Goal: Task Accomplishment & Management: Manage account settings

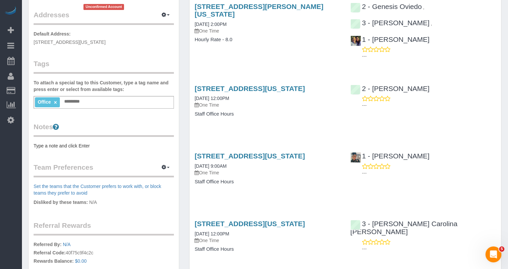
scroll to position [160, 0]
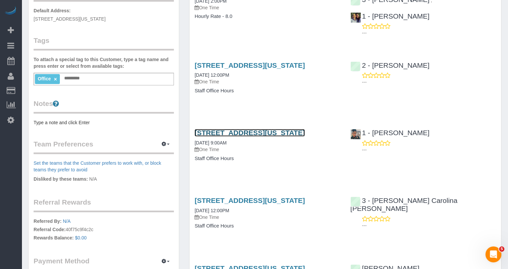
click at [251, 133] on link "333 West 39th Street, Suite. 405, New York, NY 10018" at bounding box center [249, 133] width 110 height 8
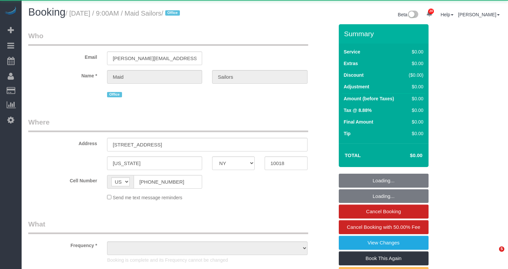
select select "NY"
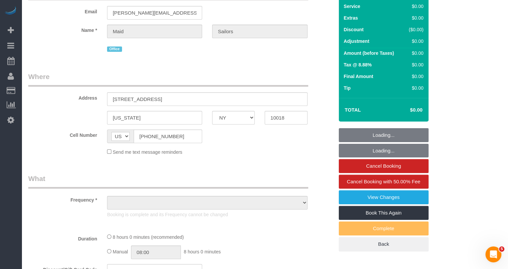
scroll to position [47, 0]
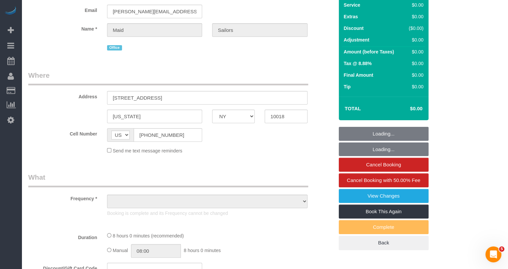
select select "object:930"
select select "480"
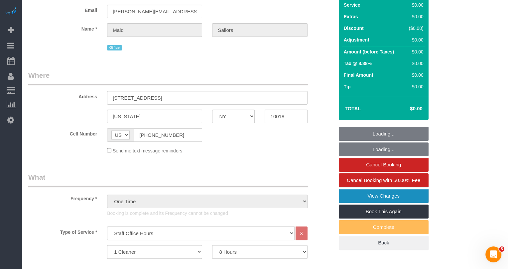
select select "spot1"
select select "number:89"
select select "number:90"
select select "number:15"
select select "number:5"
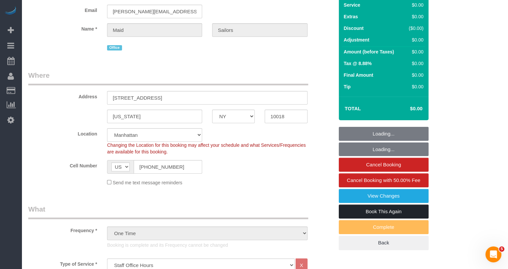
click at [373, 207] on link "Book This Again" at bounding box center [383, 212] width 90 height 14
select select "object:1511"
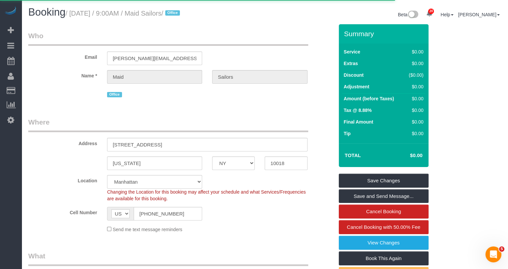
select select "NY"
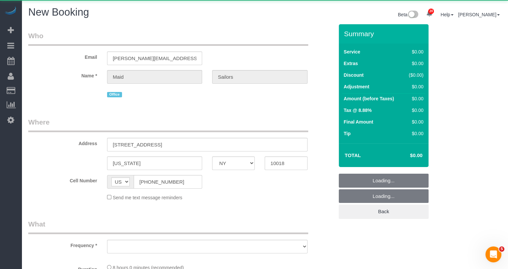
select select "object:2317"
select select "number:89"
select select "number:90"
select select "number:15"
select select "number:5"
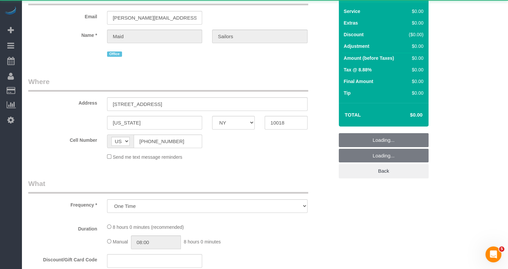
select select "string:stripe"
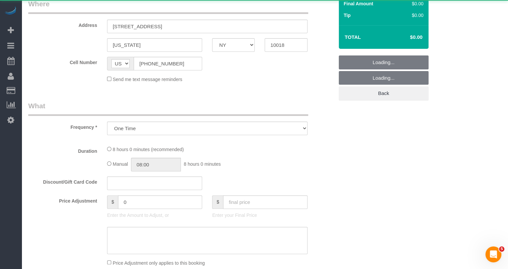
select select "480"
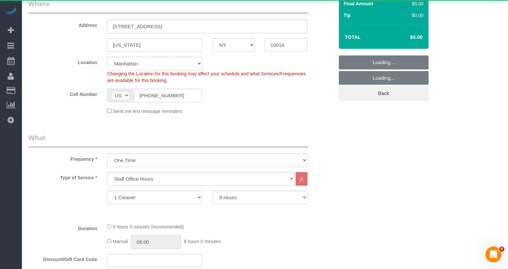
scroll to position [146, 0]
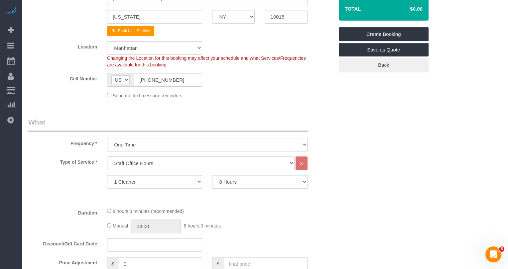
select select "object:2906"
click at [244, 182] on select "0.5 Hours 1 Hour 1.5 Hour 2 Hours 2.5 Hours 3 Hours 3.5 Hours 4 Hours 4.5 Hours…" at bounding box center [259, 182] width 95 height 14
select select "180"
click at [212, 175] on select "0.5 Hours 1 Hour 1.5 Hour 2 Hours 2.5 Hours 3 Hours 3.5 Hours 4 Hours 4.5 Hours…" at bounding box center [259, 182] width 95 height 14
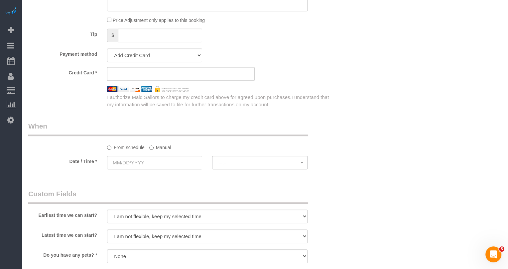
scroll to position [463, 0]
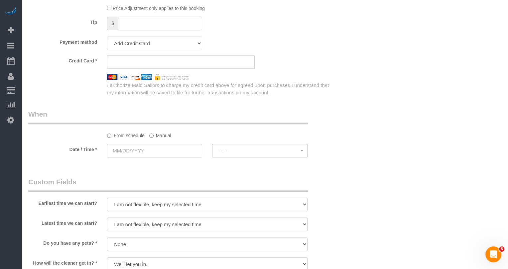
click at [170, 141] on sui-booking-spot "From schedule Manual Date / Time * --:-- --:--" at bounding box center [180, 133] width 305 height 49
click at [170, 147] on input "text" at bounding box center [154, 151] width 95 height 14
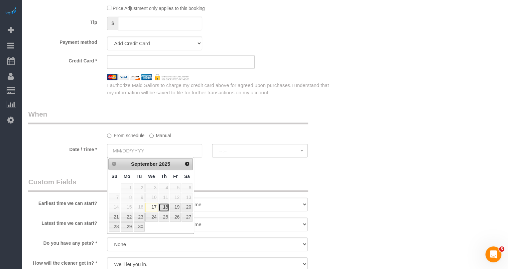
click at [165, 203] on link "18" at bounding box center [163, 207] width 11 height 9
type input "[DATE]"
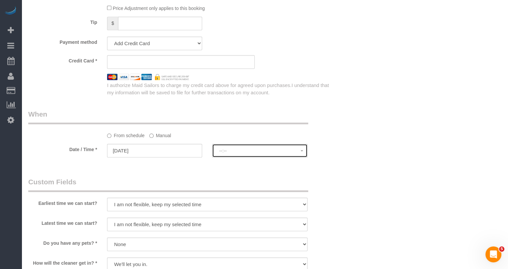
click at [228, 153] on button "--:--" at bounding box center [259, 151] width 95 height 14
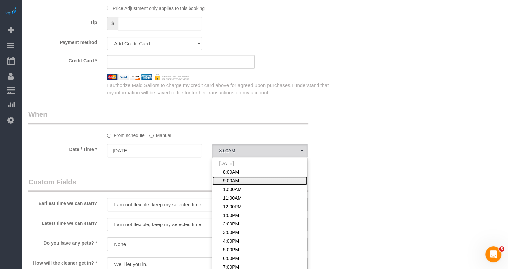
click at [236, 181] on span "9:00AM" at bounding box center [231, 180] width 16 height 7
select select "spot12"
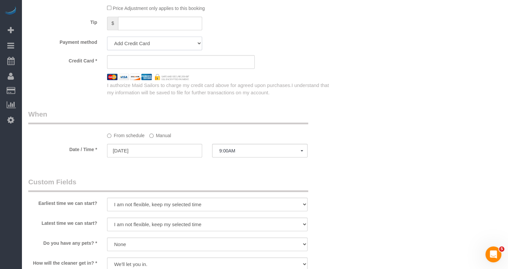
click at [132, 47] on select "Add Credit Card Cash Check Paypal" at bounding box center [154, 44] width 95 height 14
select select "string:cash"
click at [107, 37] on select "Add Credit Card Cash Check Paypal" at bounding box center [154, 44] width 95 height 14
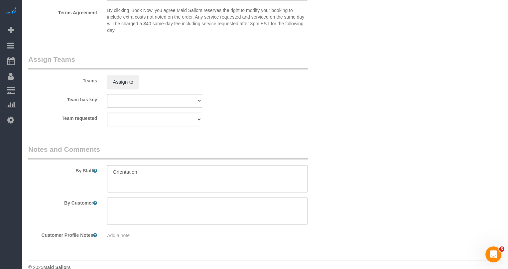
scroll to position [702, 0]
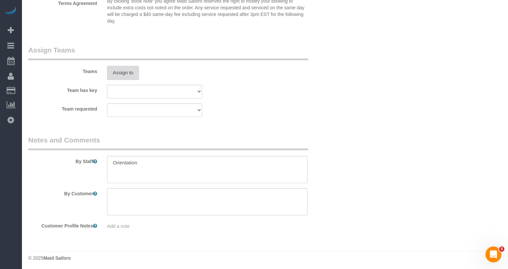
click at [129, 71] on button "Assign to" at bounding box center [123, 73] width 32 height 14
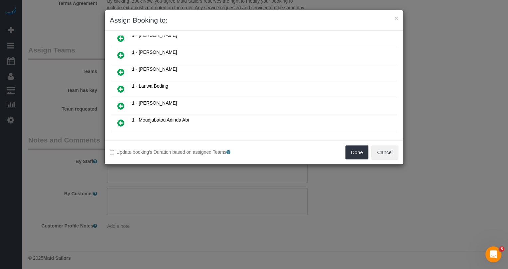
click at [122, 102] on icon at bounding box center [120, 106] width 7 height 8
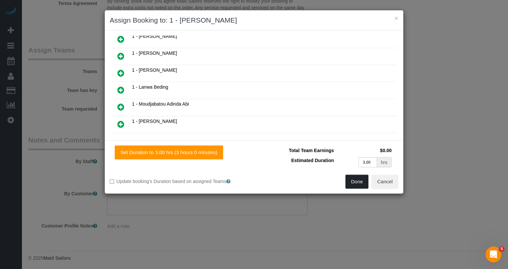
click at [362, 181] on button "Done" at bounding box center [356, 182] width 23 height 14
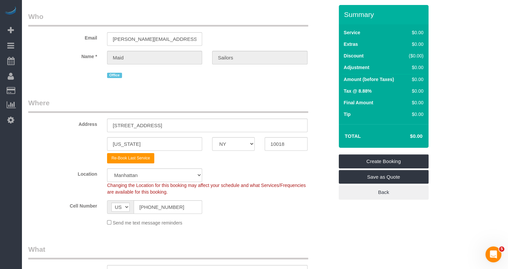
scroll to position [0, 0]
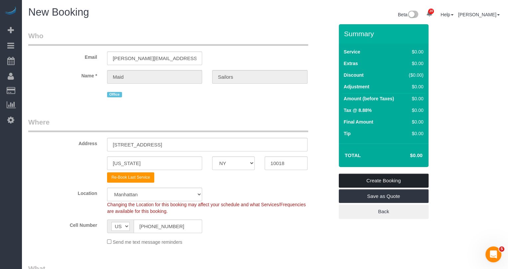
click at [393, 180] on link "Create Booking" at bounding box center [383, 181] width 90 height 14
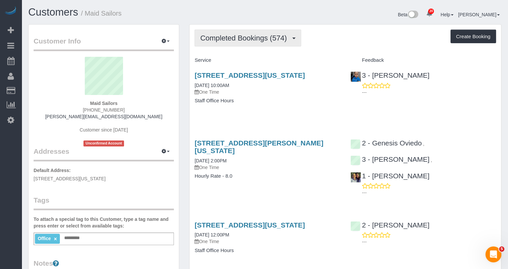
click at [273, 38] on span "Completed Bookings (574)" at bounding box center [245, 38] width 90 height 8
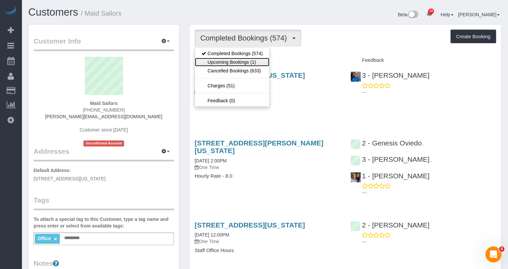
click at [263, 60] on link "Upcoming Bookings (1)" at bounding box center [232, 62] width 74 height 9
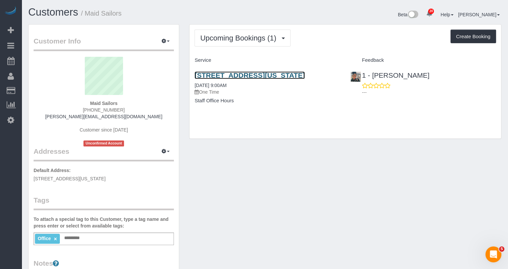
click at [257, 72] on link "333 West 39th Street, Suite. 405, New York, NY 10018" at bounding box center [249, 75] width 110 height 8
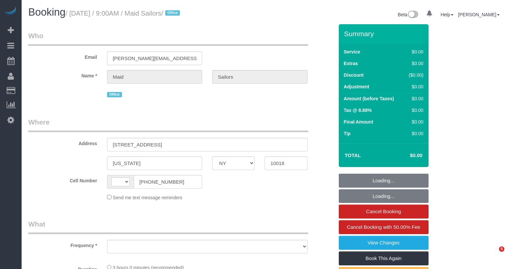
select select "NY"
select select "string:[GEOGRAPHIC_DATA]"
select select "object:788"
select select "180"
select select "number:89"
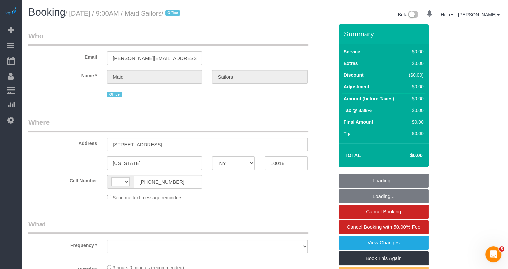
select select "number:90"
select select "number:15"
select select "number:5"
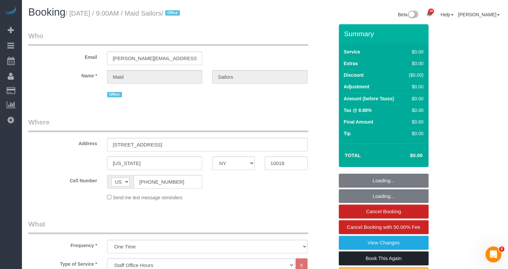
select select "spot1"
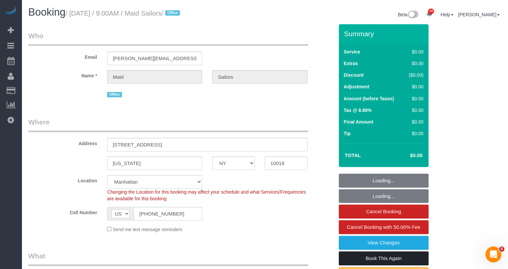
click at [376, 256] on link "Book This Again" at bounding box center [383, 258] width 90 height 14
select select
select select "object:1504"
select select "spot55"
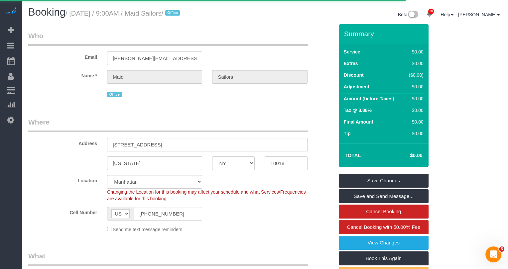
select select "NY"
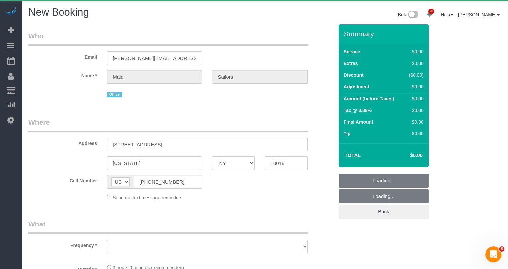
select select "object:1900"
select select "180"
select select "number:89"
select select "number:90"
select select "number:15"
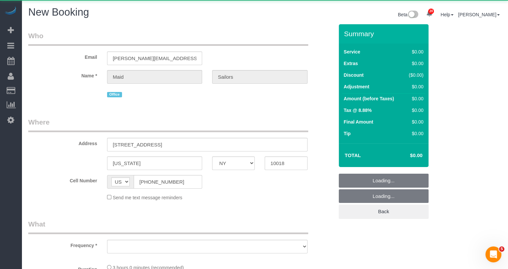
select select "number:5"
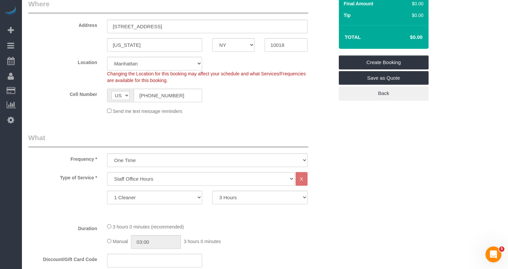
scroll to position [164, 0]
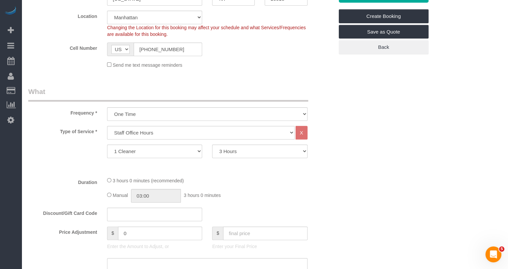
select select "string:stripe"
select select "object:2489"
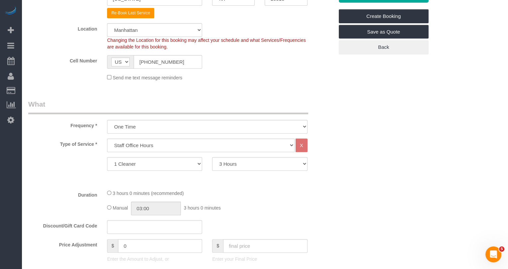
click at [226, 171] on div "Type of Service * Under 1,000 sq. ft. 1,001 - 1,500 sq. ft. 1,500+ sq. ft. Cust…" at bounding box center [180, 162] width 305 height 46
click at [226, 166] on select "0.5 Hours 1 Hour 1.5 Hour 2 Hours 2.5 Hours 3 Hours 3.5 Hours 4 Hours 4.5 Hours…" at bounding box center [259, 164] width 95 height 14
select select "420"
click at [212, 157] on select "0.5 Hours 1 Hour 1.5 Hour 2 Hours 2.5 Hours 3 Hours 3.5 Hours 4 Hours 4.5 Hours…" at bounding box center [259, 164] width 95 height 14
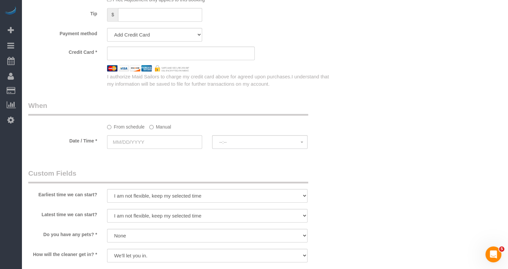
scroll to position [619, 0]
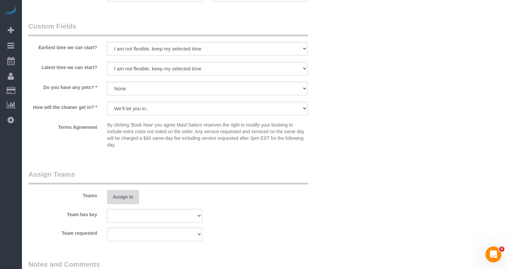
click at [124, 195] on button "Assign to" at bounding box center [123, 197] width 32 height 14
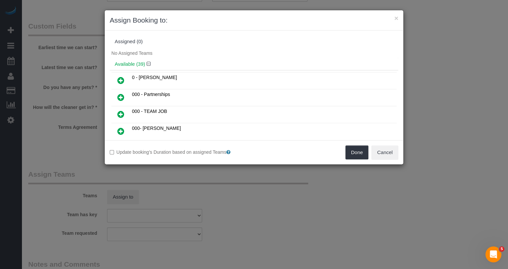
scroll to position [7, 0]
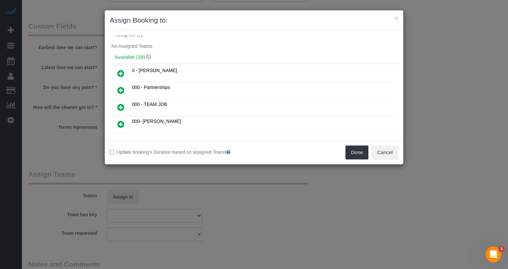
click at [117, 74] on icon at bounding box center [120, 73] width 7 height 8
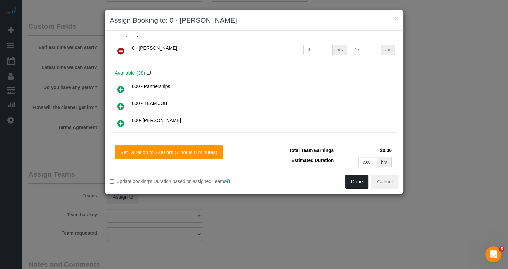
click at [355, 181] on button "Done" at bounding box center [356, 182] width 23 height 14
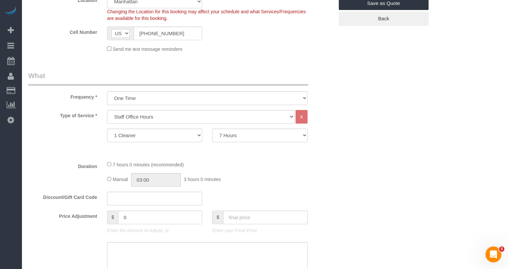
scroll to position [393, 0]
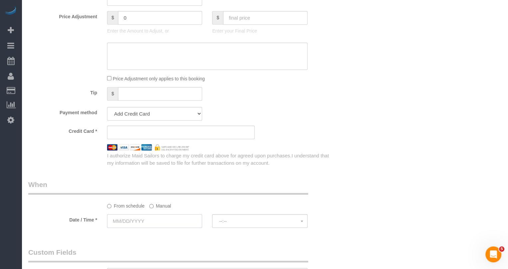
click at [148, 219] on input "text" at bounding box center [154, 221] width 95 height 14
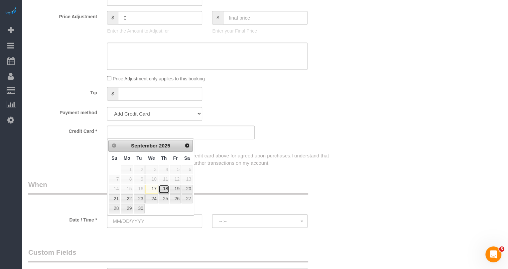
click at [165, 188] on link "18" at bounding box center [163, 189] width 11 height 9
type input "09/18/2025"
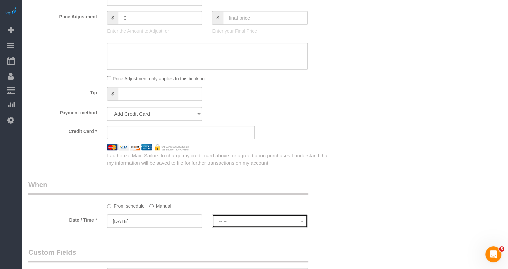
click at [267, 222] on span "--:--" at bounding box center [259, 221] width 81 height 5
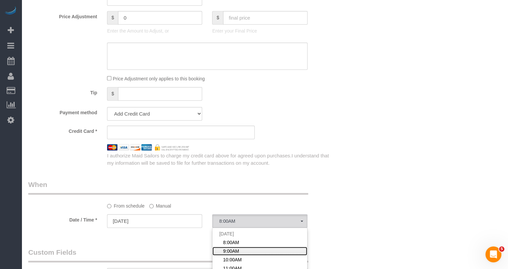
click at [242, 250] on link "9:00AM" at bounding box center [259, 251] width 94 height 9
select select "spot164"
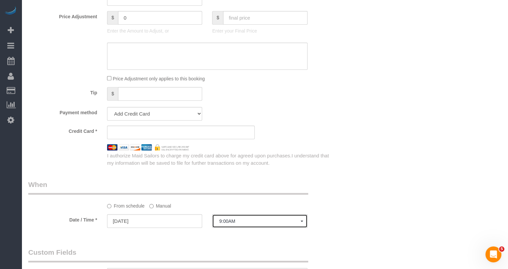
scroll to position [0, 0]
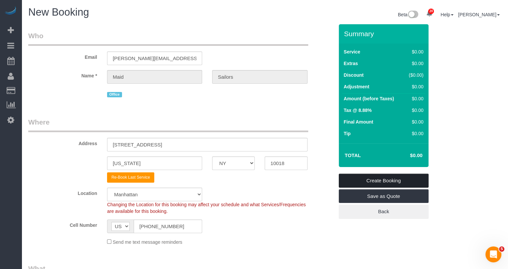
click at [385, 185] on link "Create Booking" at bounding box center [383, 181] width 90 height 14
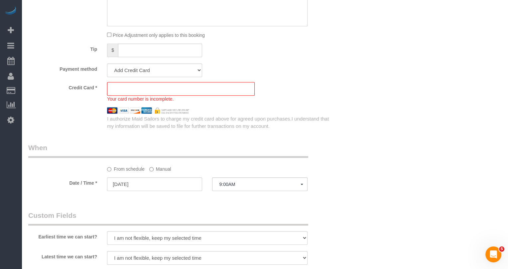
scroll to position [443, 0]
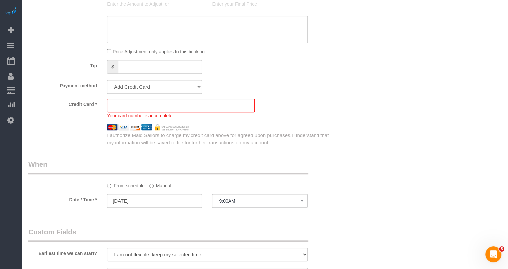
click at [156, 74] on div at bounding box center [154, 74] width 95 height 1
click at [156, 86] on select "Add Credit Card Cash Check Paypal" at bounding box center [154, 87] width 95 height 14
select select "string:cash"
click at [107, 80] on select "Add Credit Card Cash Check Paypal" at bounding box center [154, 87] width 95 height 14
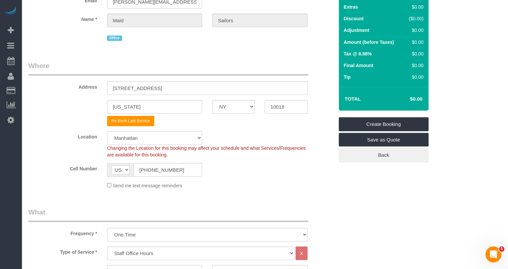
scroll to position [0, 0]
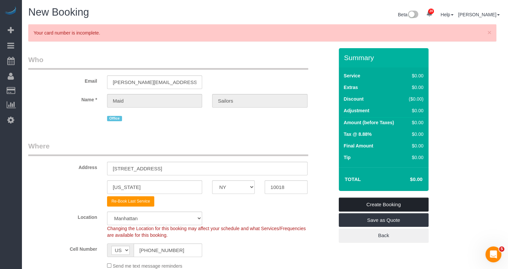
click at [385, 202] on link "Create Booking" at bounding box center [383, 205] width 90 height 14
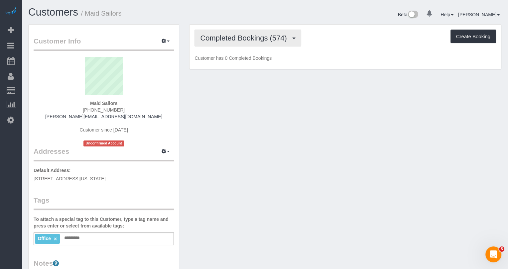
click at [254, 42] on button "Completed Bookings (574)" at bounding box center [247, 38] width 107 height 17
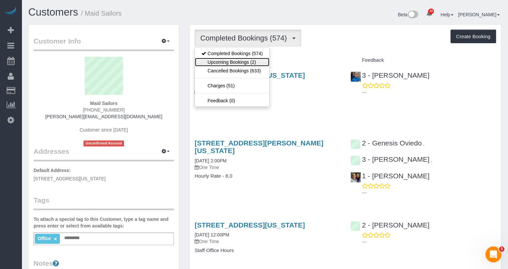
click at [249, 62] on link "Upcoming Bookings (2)" at bounding box center [232, 62] width 74 height 9
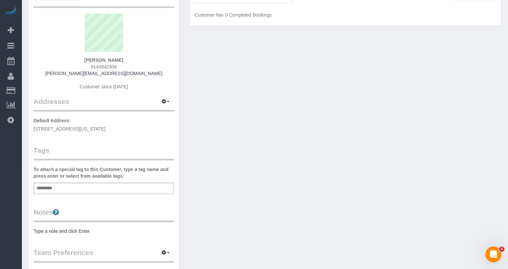
scroll to position [62, 0]
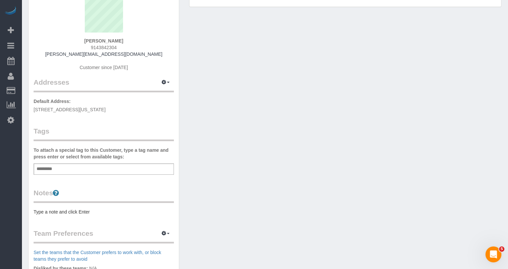
click at [64, 214] on pre "Type a note and click Enter" at bounding box center [104, 212] width 140 height 7
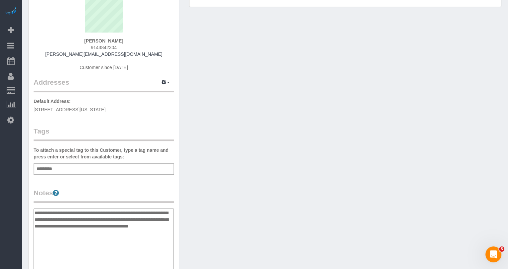
type textarea "**********"
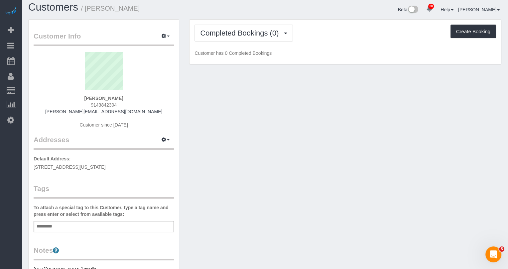
scroll to position [0, 0]
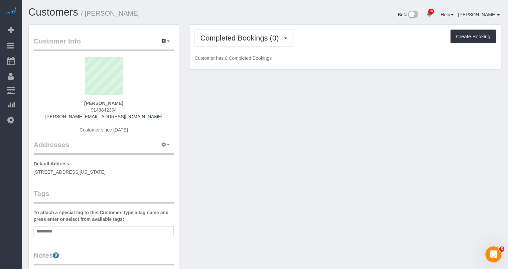
click at [166, 145] on icon "button" at bounding box center [163, 144] width 5 height 4
click at [156, 155] on button "Manage Addresses" at bounding box center [147, 157] width 54 height 9
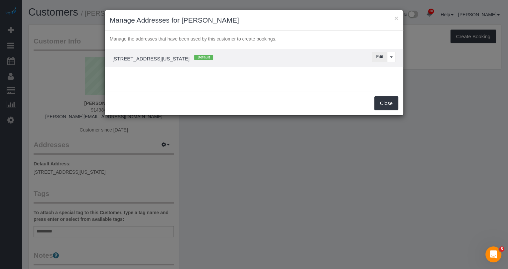
click at [381, 58] on button "Edit" at bounding box center [379, 57] width 16 height 10
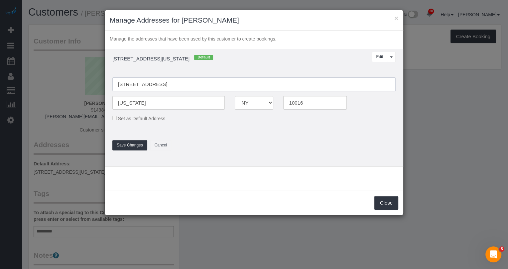
click at [130, 84] on input "150 e 34th street, 3104" at bounding box center [253, 84] width 283 height 14
click at [166, 84] on input "150 East 34th Street, 3104" at bounding box center [253, 84] width 283 height 14
type input "150 East 34th Street, Apt.3104"
click at [120, 103] on input "new york" at bounding box center [168, 103] width 112 height 14
click at [132, 104] on input "New york" at bounding box center [168, 103] width 112 height 14
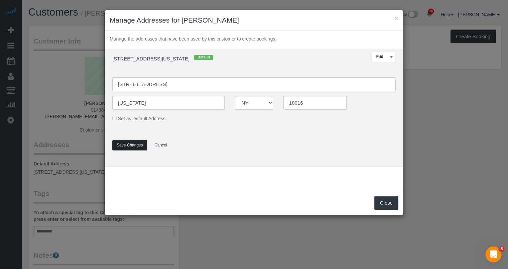
type input "[US_STATE]"
click at [131, 145] on button "Save Changes" at bounding box center [129, 145] width 35 height 10
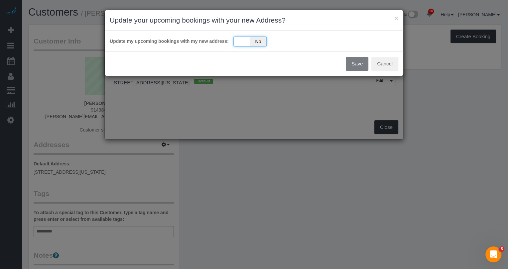
click at [249, 41] on div "Yes No" at bounding box center [249, 42] width 33 height 10
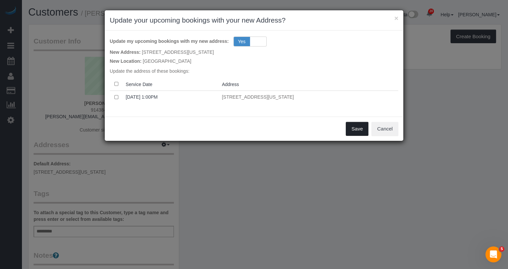
click at [362, 133] on button "Save" at bounding box center [356, 129] width 23 height 14
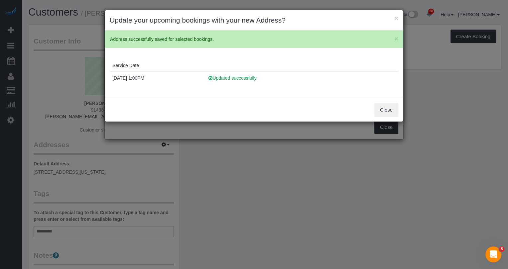
click at [398, 16] on div "× Update your upcoming bookings with your new Address?" at bounding box center [254, 20] width 298 height 20
click at [397, 19] on button "×" at bounding box center [396, 18] width 4 height 7
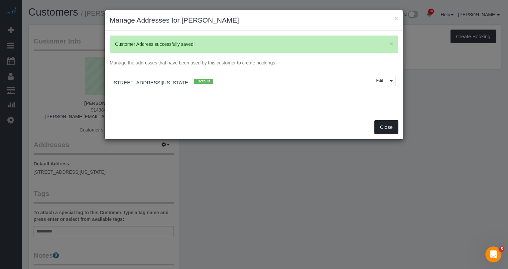
click at [392, 131] on button "Close" at bounding box center [386, 127] width 24 height 14
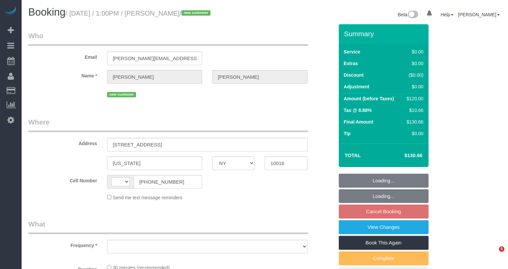
select select "NY"
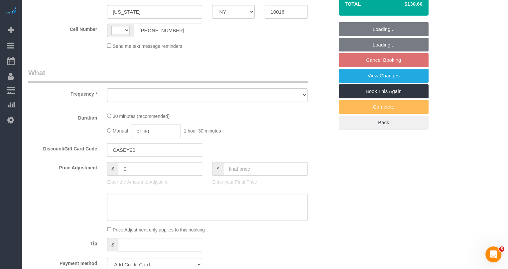
select select "string:[GEOGRAPHIC_DATA]"
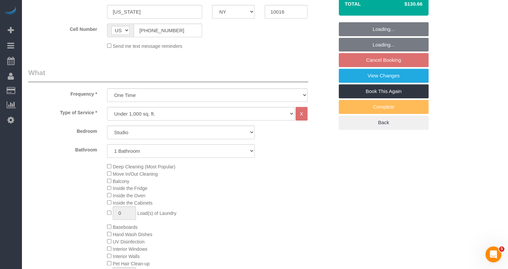
select select "object:903"
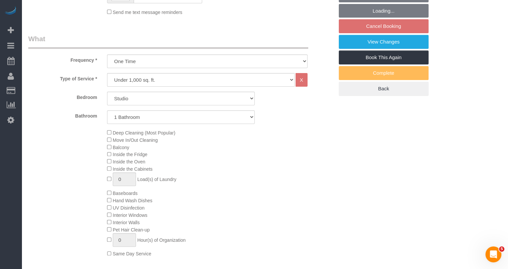
select select "string:stripe-pm_1S8MMc4VGloSiKo7fMTIGi7q"
select select "spot3"
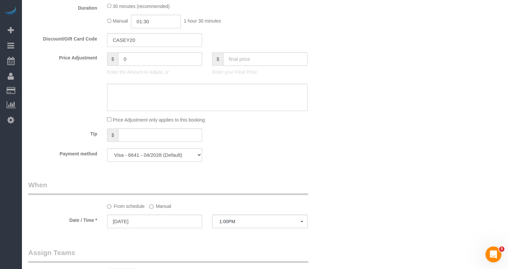
select select "number:60"
select select "number:76"
select select "number:15"
select select "number:5"
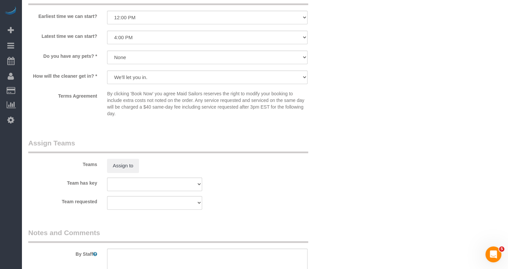
scroll to position [696, 0]
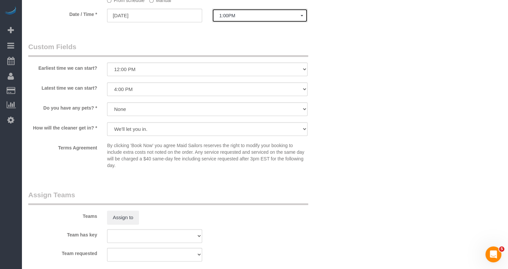
click at [243, 9] on button "1:00PM" at bounding box center [259, 16] width 95 height 14
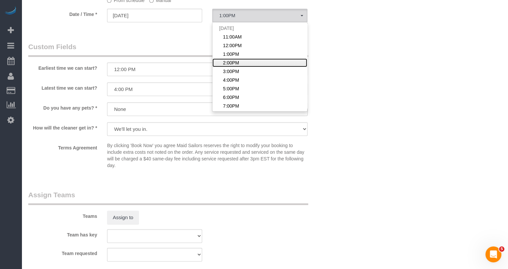
click at [237, 64] on span "2:00PM" at bounding box center [231, 62] width 16 height 7
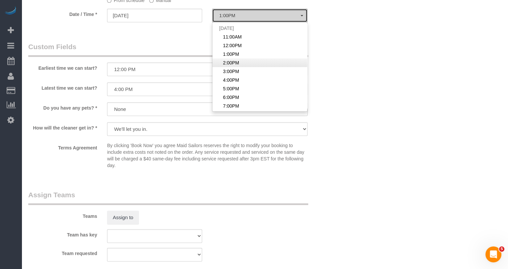
select select "spot4"
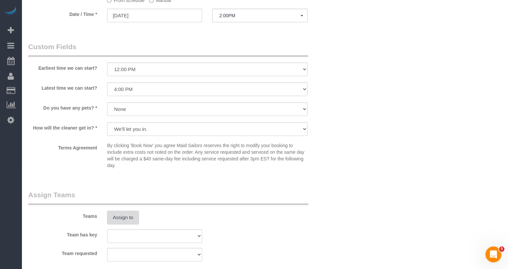
click at [133, 211] on button "Assign to" at bounding box center [123, 218] width 32 height 14
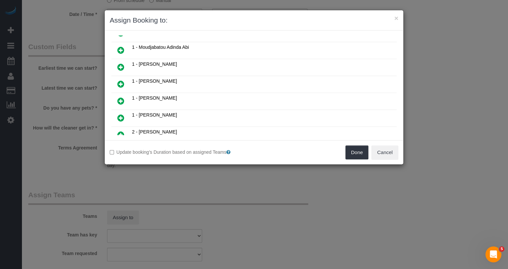
click at [125, 112] on link at bounding box center [121, 118] width 16 height 13
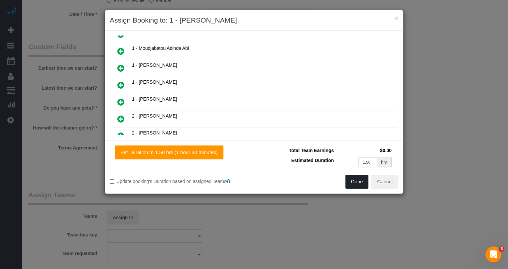
click at [363, 186] on button "Done" at bounding box center [356, 182] width 23 height 14
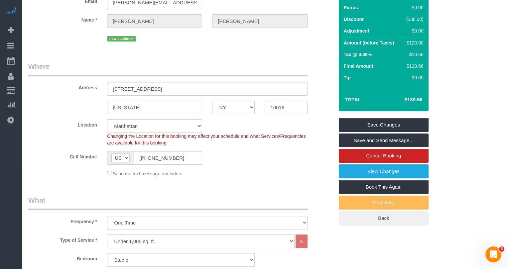
scroll to position [0, 0]
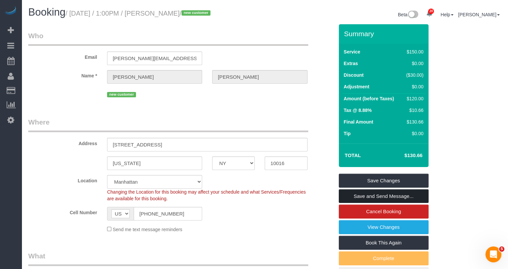
click at [376, 199] on link "Save and Send Message..." at bounding box center [383, 196] width 90 height 14
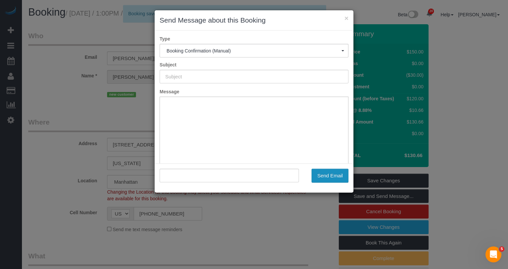
click at [341, 175] on button "Send Email" at bounding box center [329, 176] width 37 height 14
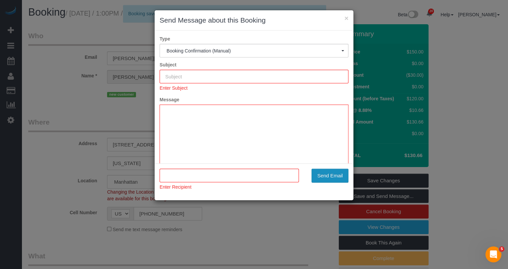
type input "Cleaning Confirmed for 09/18/2025 at 2:00pm"
type input ""Amy Purshouse" <madeline@thekellys.com.au>"
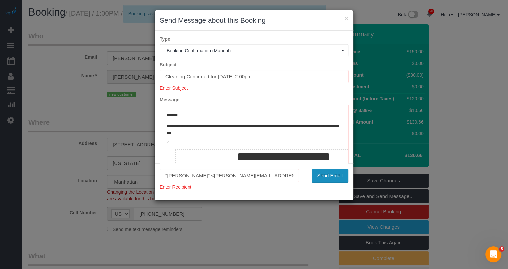
click at [335, 173] on button "Send Email" at bounding box center [329, 176] width 37 height 14
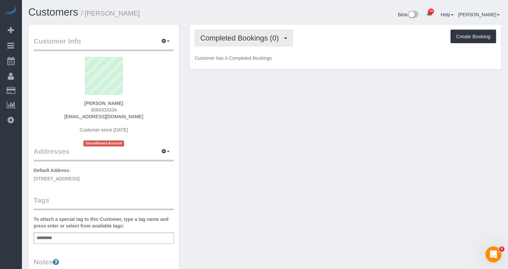
click at [238, 40] on span "Completed Bookings (0)" at bounding box center [241, 38] width 82 height 8
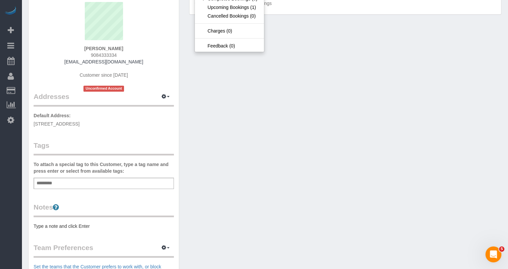
scroll to position [12, 0]
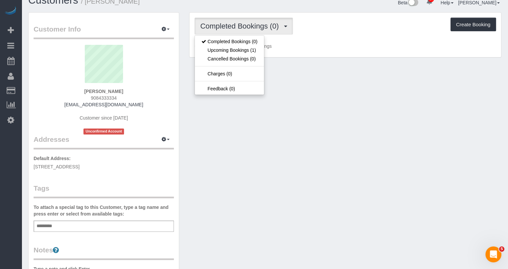
copy span "[STREET_ADDRESS]"
drag, startPoint x: 132, startPoint y: 165, endPoint x: 27, endPoint y: 165, distance: 105.6
click at [27, 165] on div "Customer Info Edit Contact Info Send Message Email Preferences Special Sales Ta…" at bounding box center [103, 234] width 161 height 445
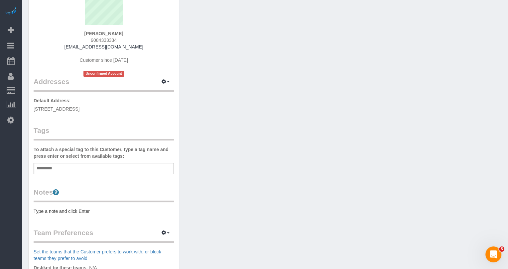
scroll to position [77, 0]
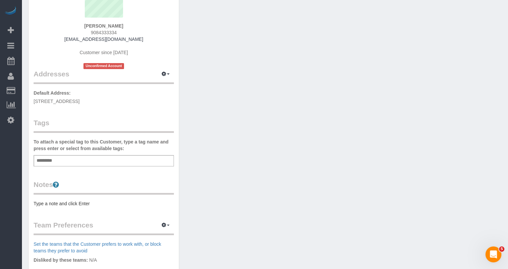
click at [46, 209] on div "Customer Info Edit Contact Info Send Message Email Preferences Special Sales Ta…" at bounding box center [104, 166] width 150 height 438
click at [46, 205] on pre "Type a note and click Enter" at bounding box center [104, 203] width 140 height 7
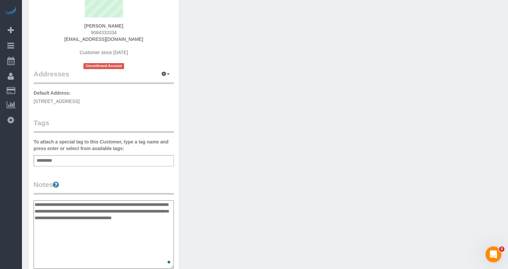
type textarea "**********"
click at [254, 182] on div "Customer Info Edit Contact Info Send Message Email Preferences Special Sales Ta…" at bounding box center [264, 201] width 483 height 509
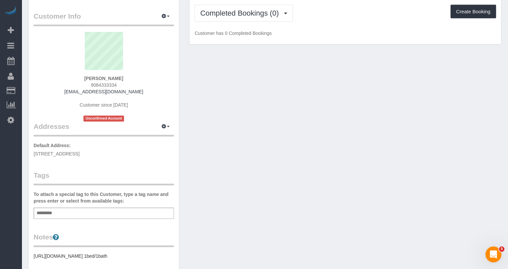
scroll to position [0, 0]
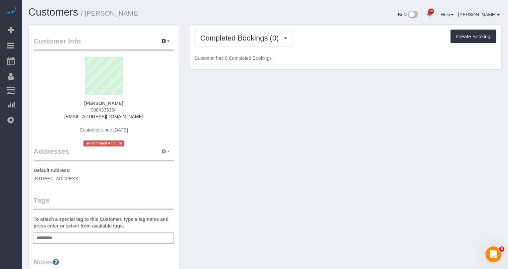
click at [170, 150] on button "button" at bounding box center [165, 151] width 17 height 10
click at [142, 162] on button "Manage Addresses" at bounding box center [147, 163] width 54 height 9
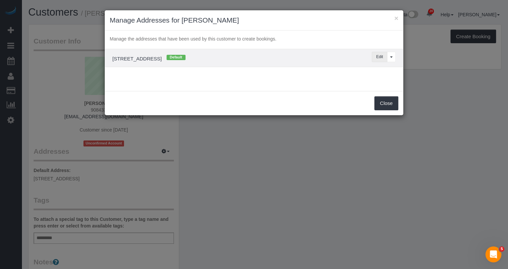
click at [376, 56] on button "Edit" at bounding box center [379, 57] width 16 height 10
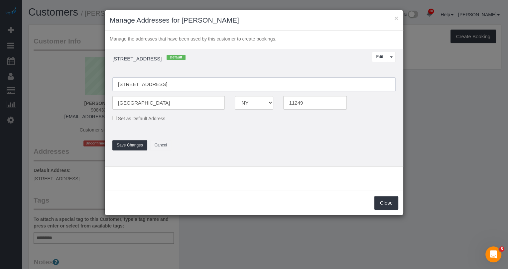
click at [163, 85] on input "55 North 5th Street, 314E" at bounding box center [253, 84] width 283 height 14
type input "[STREET_ADDRESS]"
click at [135, 141] on button "Save Changes" at bounding box center [129, 145] width 35 height 10
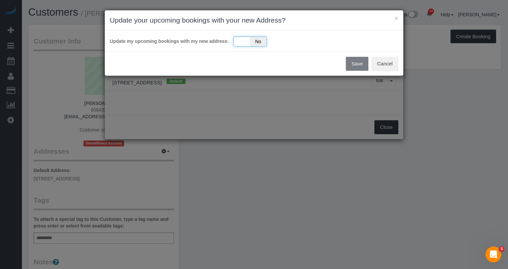
click at [254, 43] on span "No" at bounding box center [258, 41] width 16 height 9
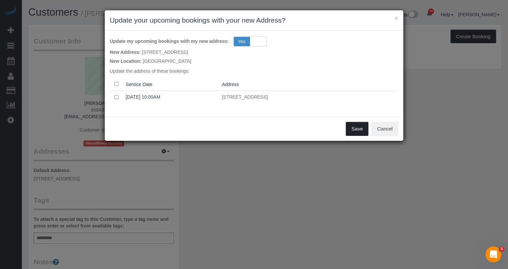
click at [349, 128] on button "Save" at bounding box center [356, 129] width 23 height 14
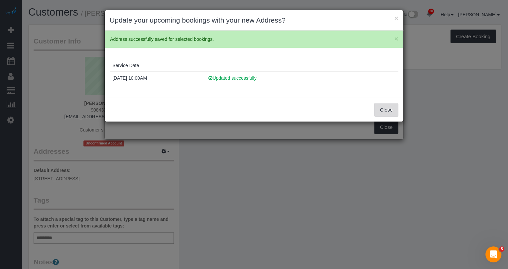
click at [389, 113] on button "Close" at bounding box center [386, 110] width 24 height 14
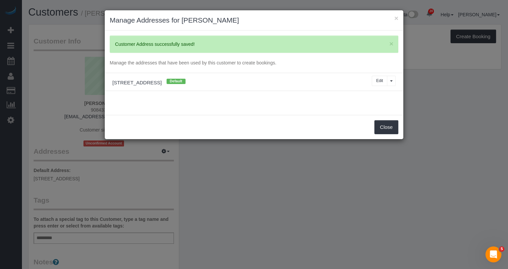
click at [389, 124] on div "× Update your upcoming bookings with your new Address? × Address successfully s…" at bounding box center [254, 134] width 508 height 269
click at [389, 125] on button "Close" at bounding box center [386, 127] width 24 height 14
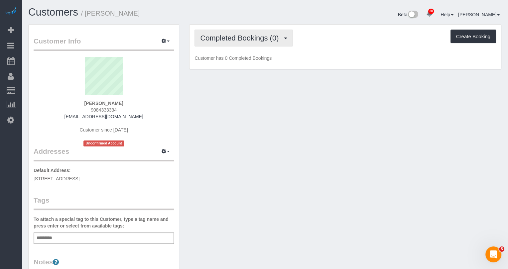
click at [240, 34] on span "Completed Bookings (0)" at bounding box center [241, 38] width 82 height 8
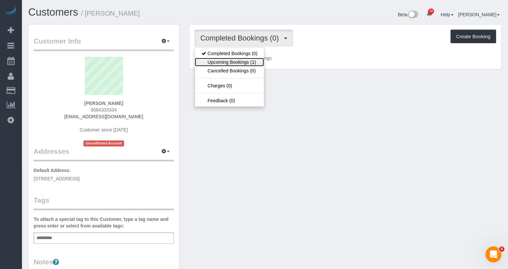
click at [240, 59] on link "Upcoming Bookings (1)" at bounding box center [229, 62] width 69 height 9
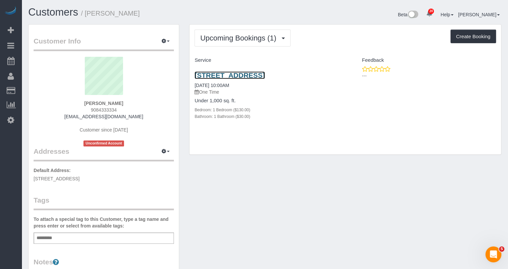
click at [235, 75] on link "55 North 5th Street, Apt.314e, Brooklyn, NY 11249" at bounding box center [229, 75] width 70 height 8
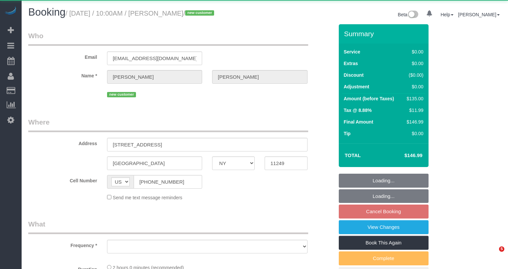
select select "NY"
select select "object:897"
select select "1"
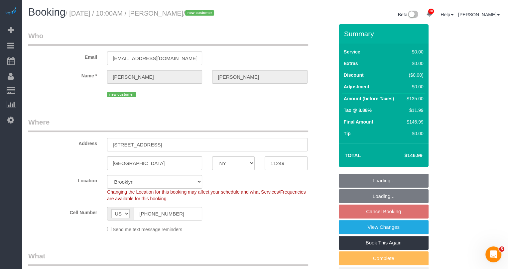
select select "object:1053"
select select "string:stripe-pm_1S8MDJ4VGloSiKo7DIzFUIM6"
select select "spot3"
select select "number:57"
select select "number:74"
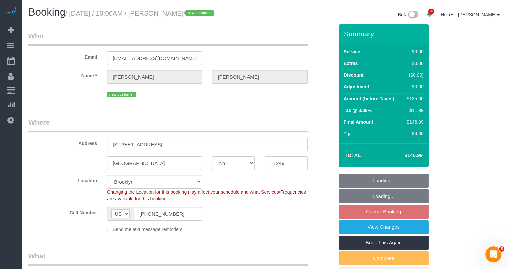
select select "number:15"
select select "number:5"
select select "1"
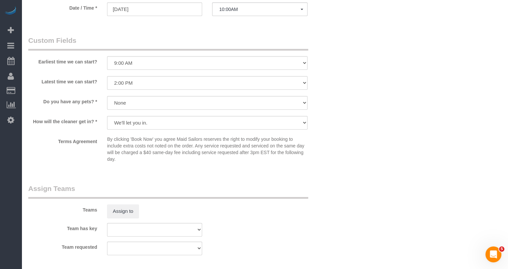
scroll to position [630, 0]
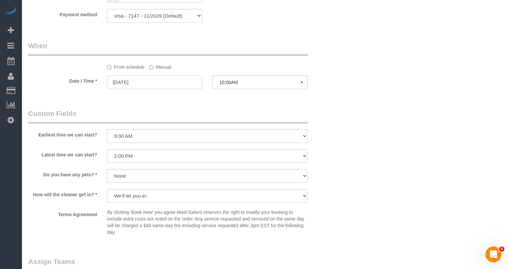
click at [144, 81] on input "[DATE]" at bounding box center [154, 82] width 95 height 14
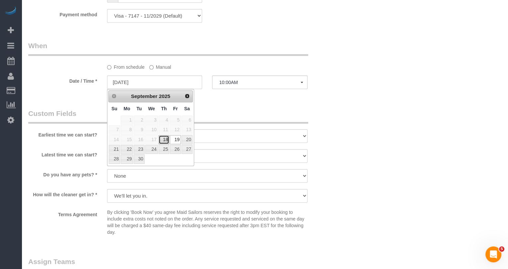
click at [164, 141] on link "18" at bounding box center [163, 139] width 11 height 9
type input "[DATE]"
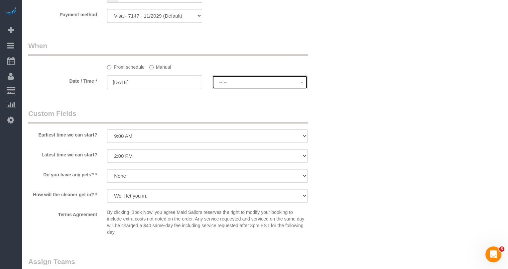
click at [239, 85] on button "--:--" at bounding box center [259, 82] width 95 height 14
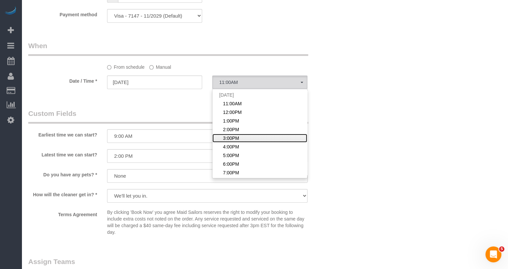
click at [238, 140] on span "3:00PM" at bounding box center [231, 138] width 16 height 7
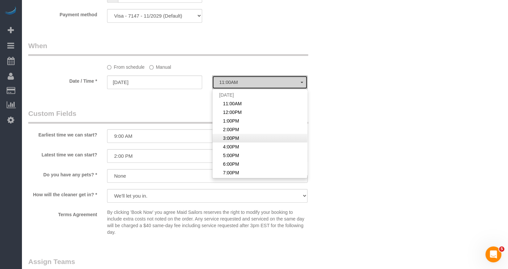
select select "spot65"
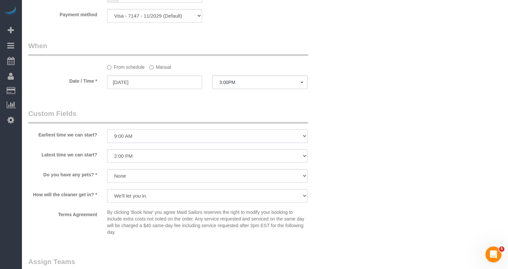
click at [140, 136] on select "I am not flexible, keep my selected time 8:00 AM 9:00 AM 10:00 AM 11:00 AM 12:0…" at bounding box center [207, 136] width 200 height 14
select select "number:89"
click at [107, 129] on select "I am not flexible, keep my selected time 8:00 AM 9:00 AM 10:00 AM 11:00 AM 12:0…" at bounding box center [207, 136] width 200 height 14
click at [143, 152] on select "I am not flexible, keep my selected time 8:00 AM 9:00 AM 10:00 AM 11:00 AM 12:0…" at bounding box center [207, 156] width 200 height 14
select select "number:90"
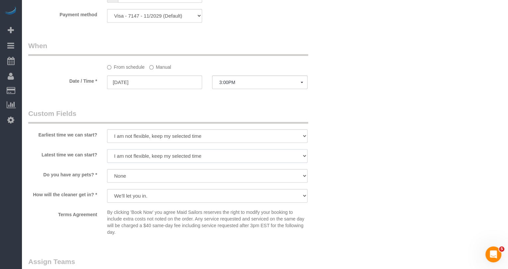
click at [107, 149] on select "I am not flexible, keep my selected time 8:00 AM 9:00 AM 10:00 AM 11:00 AM 12:0…" at bounding box center [207, 156] width 200 height 14
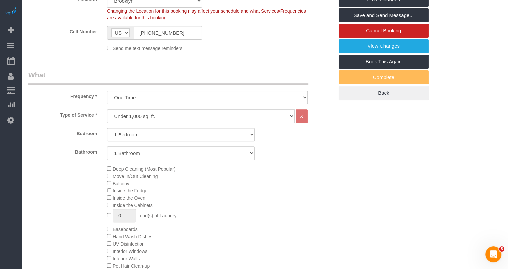
scroll to position [117, 0]
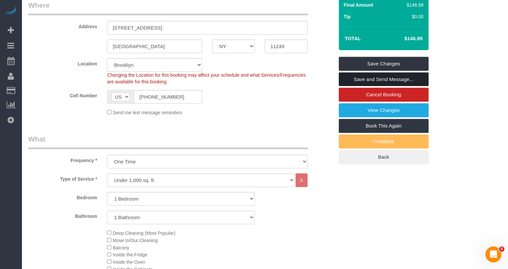
click at [376, 77] on link "Save and Send Message..." at bounding box center [383, 79] width 90 height 14
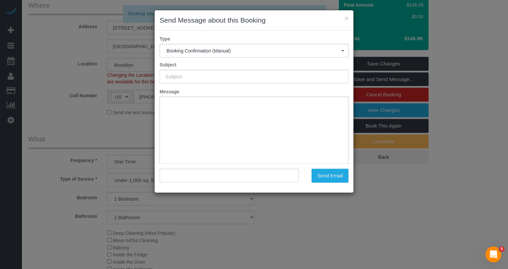
scroll to position [0, 0]
type input "Cleaning Confirmed for [DATE] 3:00pm"
type input ""[PERSON_NAME]" <[PERSON_NAME][EMAIL_ADDRESS][DOMAIN_NAME]>"
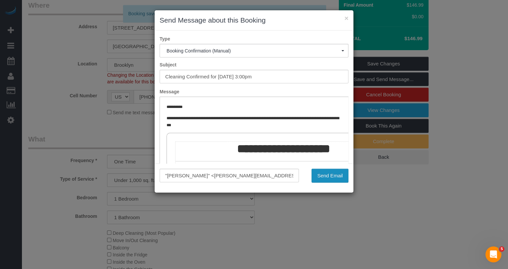
click at [324, 173] on button "Send Email" at bounding box center [329, 176] width 37 height 14
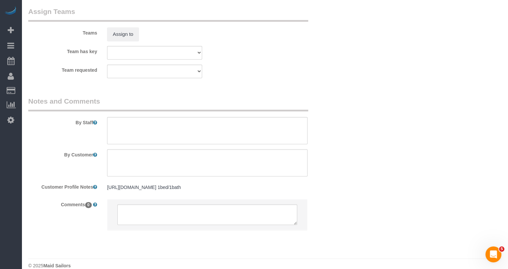
scroll to position [923, 0]
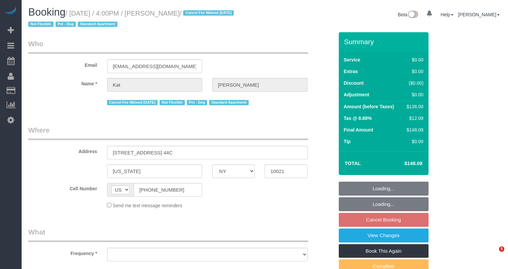
select select "NY"
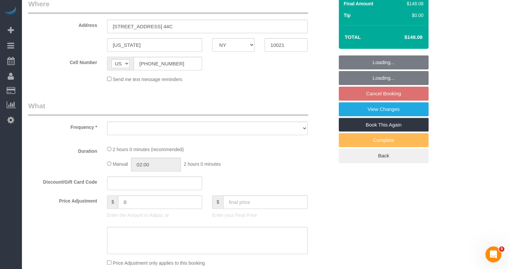
select select "object:957"
select select "number:89"
select select "number:90"
select select "number:13"
select select "number:5"
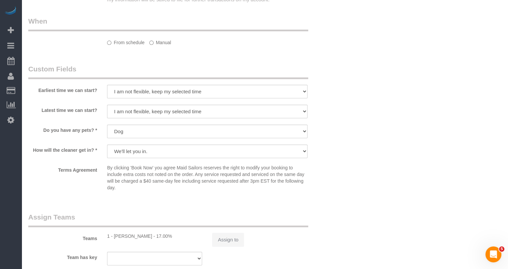
select select "string:stripe-pm_1ReiOj4VGloSiKo7TxkeOL8F"
select select "1"
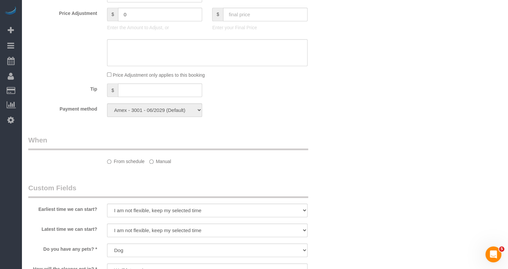
select select "spot9"
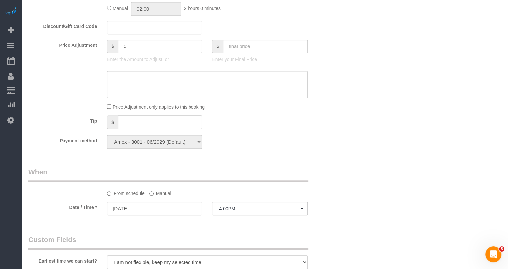
select select
select select "object:1499"
select select "spot66"
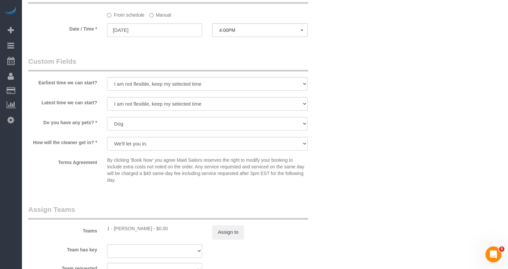
select select "1"
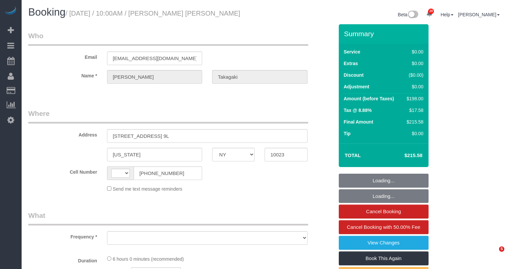
select select "NY"
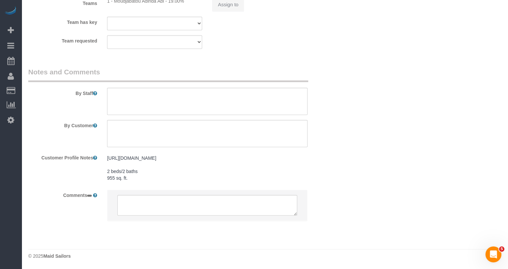
select select "string:[GEOGRAPHIC_DATA]"
select select "object:548"
select select "2"
select select "object:944"
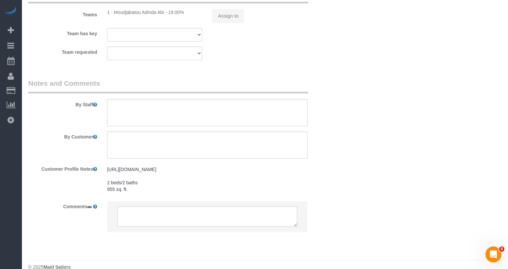
select select "2"
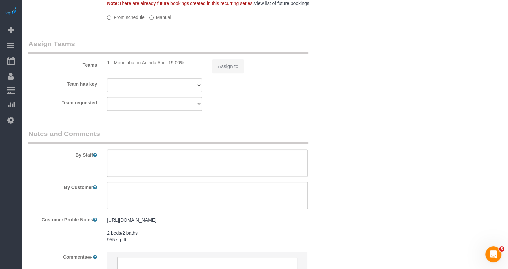
scroll to position [652, 0]
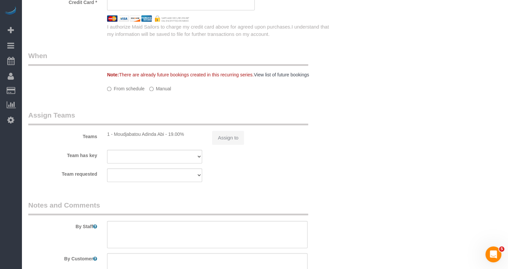
select select "string:stripe-pm_1Pv42p4VGloSiKo7AW19V9U9"
select select "number:89"
select select "number:90"
select select "number:15"
select select "number:6"
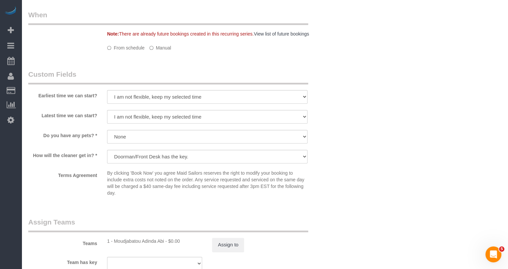
select select "spot1"
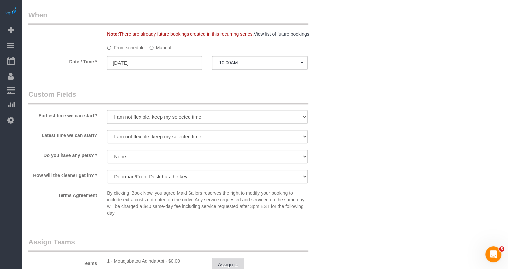
click at [226, 261] on button "Assign to" at bounding box center [228, 265] width 32 height 14
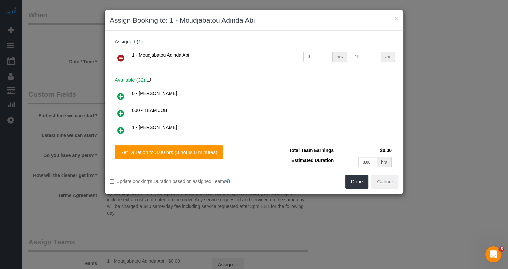
click at [122, 95] on icon at bounding box center [120, 96] width 7 height 8
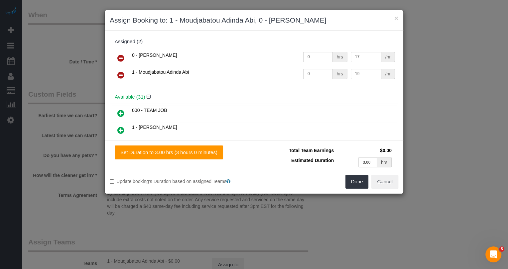
drag, startPoint x: 180, startPoint y: 54, endPoint x: 138, endPoint y: 52, distance: 42.2
click at [138, 52] on td "0 - [PERSON_NAME]" at bounding box center [215, 58] width 171 height 17
copy span "Delilah Calzada"
click at [357, 180] on button "Done" at bounding box center [356, 182] width 23 height 14
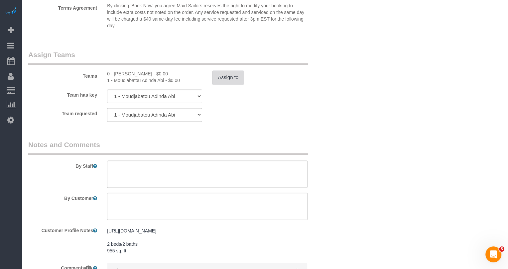
scroll to position [917, 0]
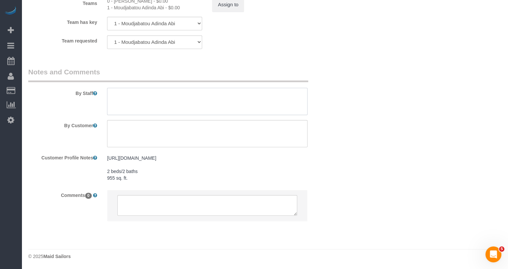
click at [168, 93] on textarea at bounding box center [207, 101] width 200 height 27
paste textarea "Delilah Calzada"
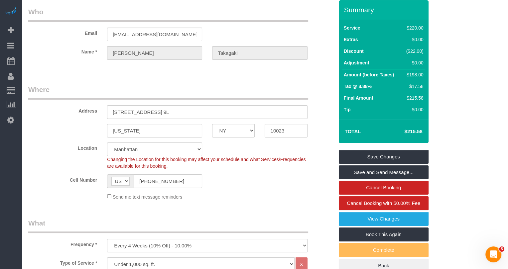
scroll to position [0, 0]
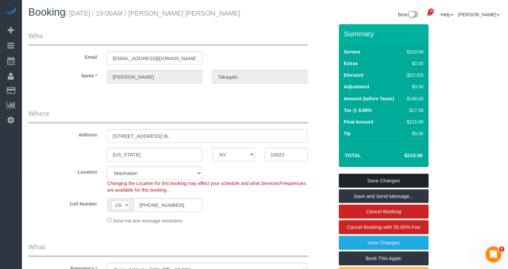
type textarea "Trainee: Delilah Calzada. Do not enter apt without trainer"
click at [388, 181] on link "Save Changes" at bounding box center [383, 181] width 90 height 14
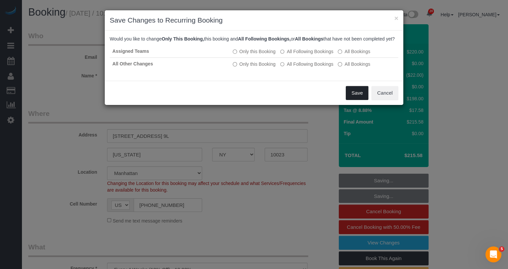
click at [350, 95] on button "Save" at bounding box center [356, 93] width 23 height 14
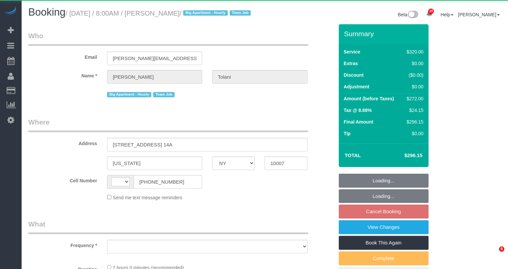
select select "NY"
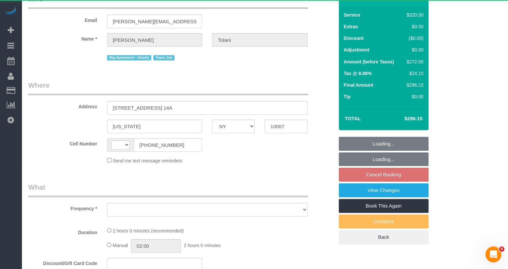
select select "string:[GEOGRAPHIC_DATA]"
select select "object:891"
select select "2"
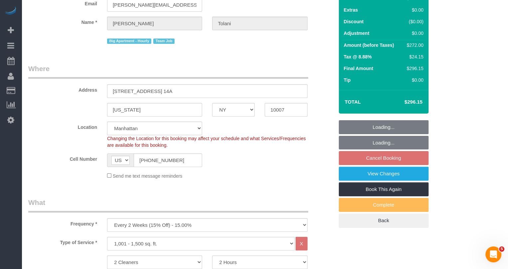
select select "object:1040"
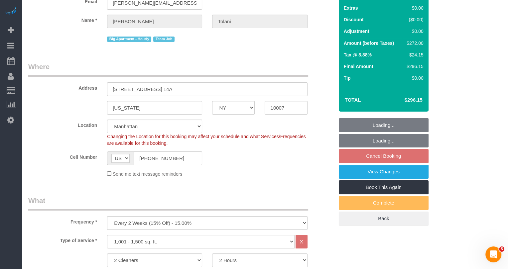
select select "string:stripe-pm_1RRkme4VGloSiKo77oW5TgaQ"
select select "spot1"
select select "number:56"
select select "number:79"
select select "number:15"
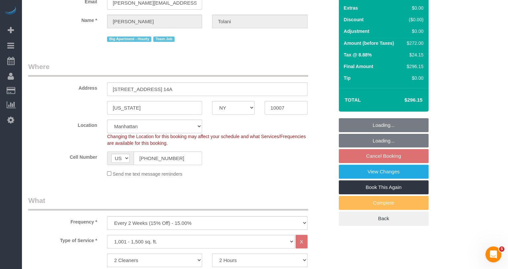
select select "number:6"
click at [351, 179] on link "View Changes" at bounding box center [383, 172] width 90 height 14
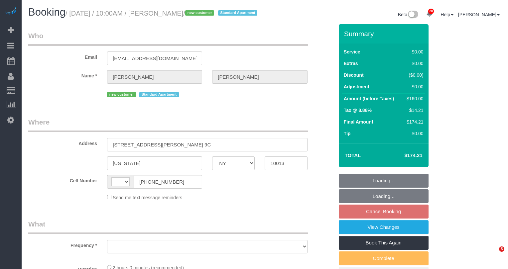
select select "NY"
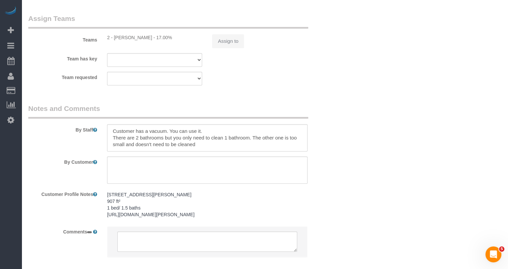
select select "string:[GEOGRAPHIC_DATA]"
select select "object:684"
select select "1"
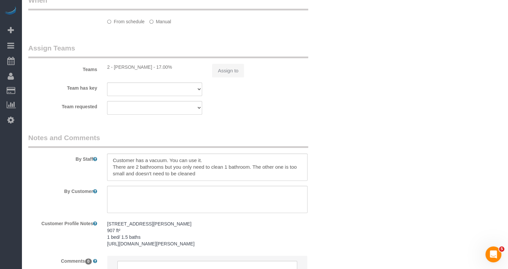
select select "string:stripe-pm_1S7lGI4VGloSiKo7F8YNI8ia"
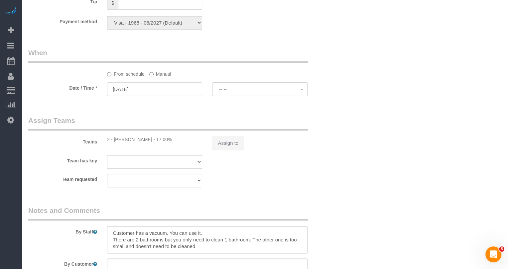
select select "spot3"
select select "number:58"
select select "number:76"
select select "number:15"
select select "number:5"
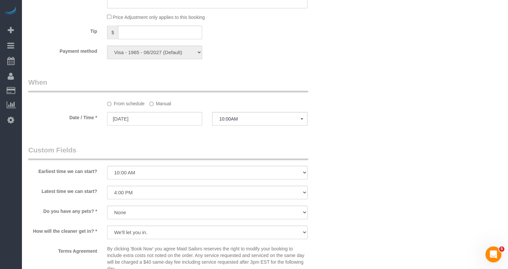
select select "1"
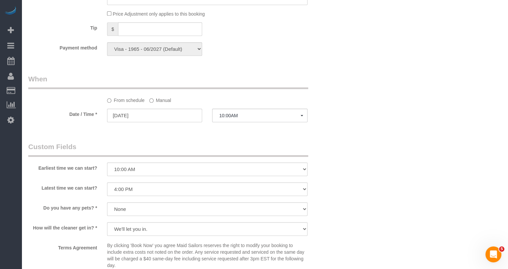
select select "object:1527"
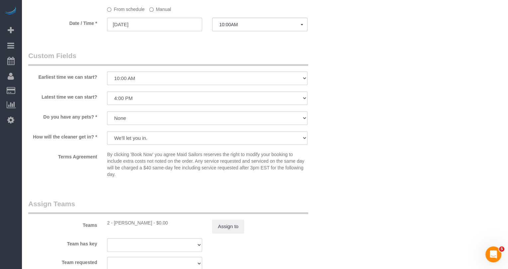
scroll to position [751, 0]
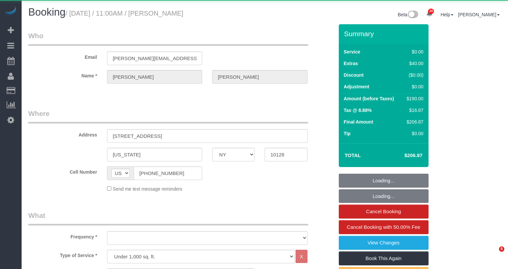
select select "NY"
select select "object:898"
select select "string:stripe-pm_1RVi9G4VGloSiKo7oNOcz96w"
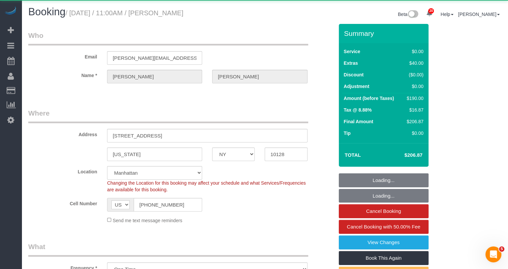
select select "object:1513"
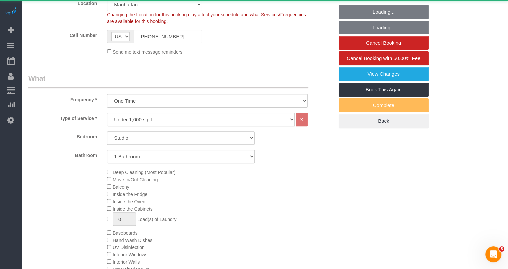
select select "spot1"
select select "number:60"
select select "number:79"
select select "number:15"
select select "number:5"
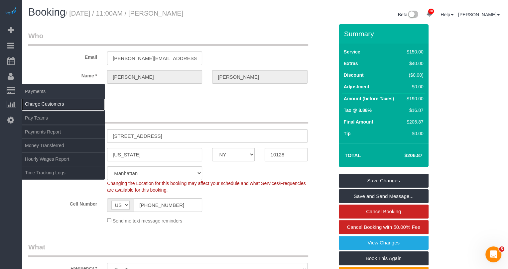
click at [31, 98] on link "Charge Customers" at bounding box center [63, 103] width 83 height 13
select select
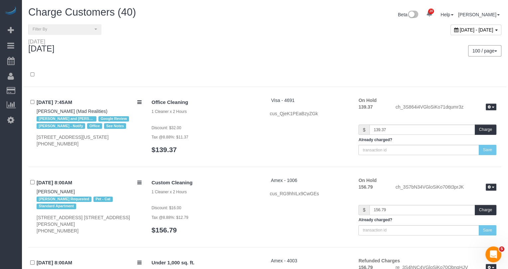
click at [459, 28] on span "[DATE] - [DATE]" at bounding box center [476, 29] width 34 height 5
type input "**********"
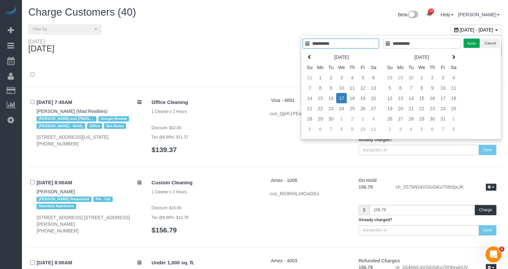
type input "**********"
click at [474, 39] on button "Apply" at bounding box center [471, 44] width 17 height 10
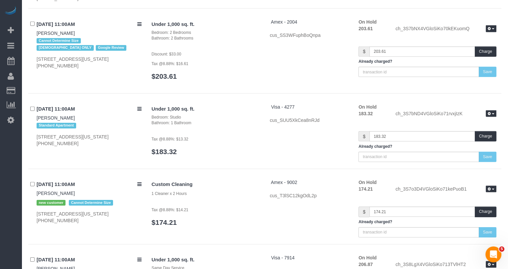
scroll to position [1885, 0]
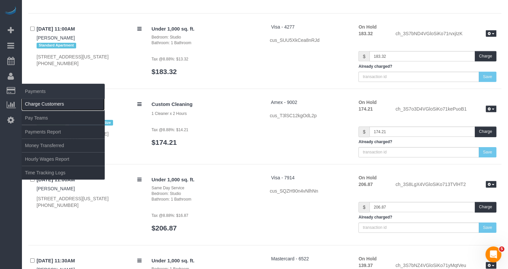
click at [49, 104] on link "Charge Customers" at bounding box center [63, 103] width 83 height 13
click at [44, 167] on link "Time Tracking Logs" at bounding box center [63, 172] width 83 height 13
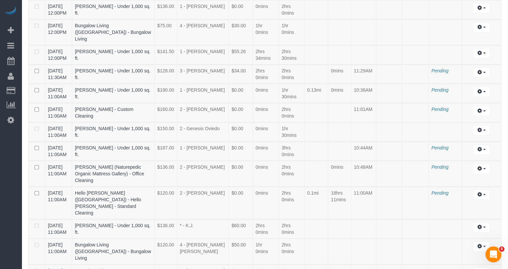
scroll to position [340, 0]
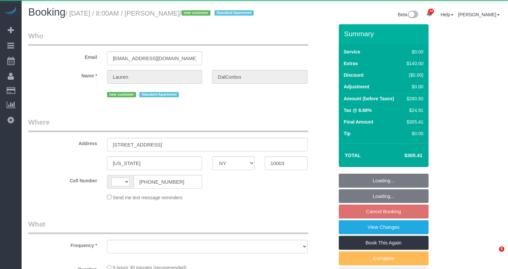
select select "NY"
select select "string:[GEOGRAPHIC_DATA]"
select select "object:907"
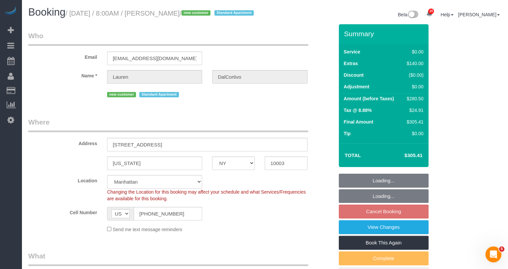
select select "string:stripe-pm_1S6wU84VGloSiKo7ZpRxZV6h"
select select "spot1"
select select "number:56"
select select "number:90"
select select "number:15"
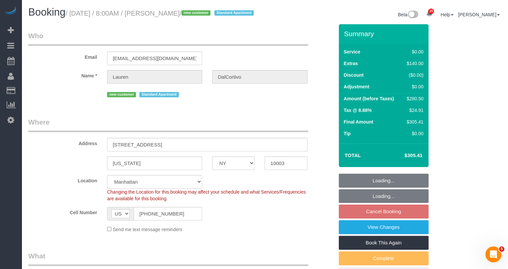
select select "number:5"
select select "1"
select select "2"
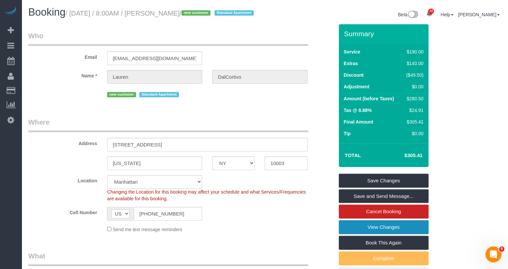
click at [389, 234] on link "View Changes" at bounding box center [383, 227] width 90 height 14
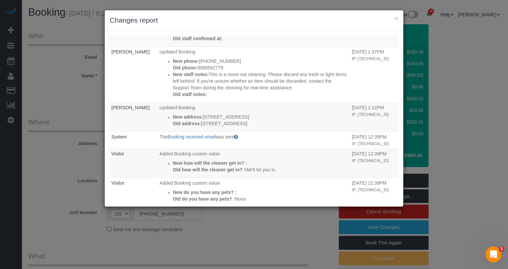
scroll to position [276, 0]
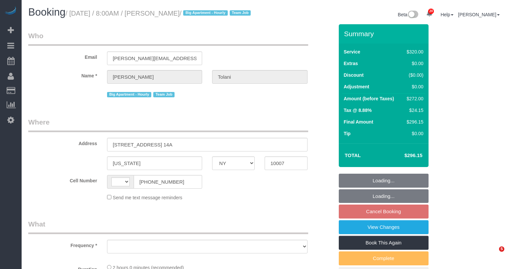
select select "NY"
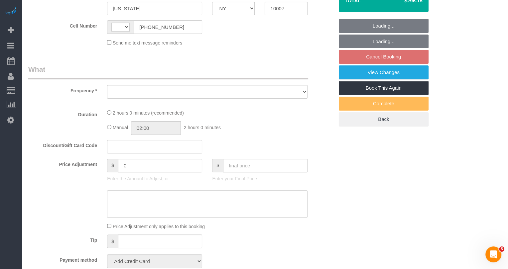
select select "string:[GEOGRAPHIC_DATA]"
select select "object:808"
select select "2"
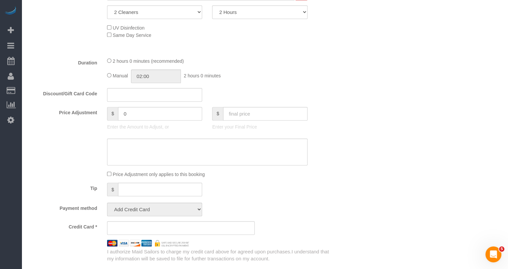
scroll to position [538, 0]
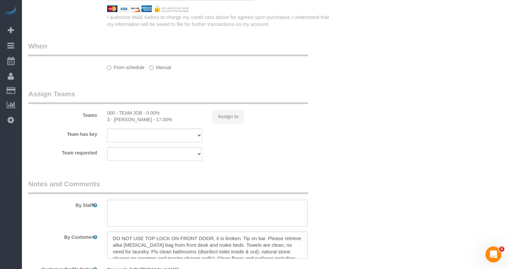
select select "string:stripe-pm_1RRkme4VGloSiKo77oW5TgaQ"
select select "spot1"
select select "number:56"
select select "number:79"
select select "number:15"
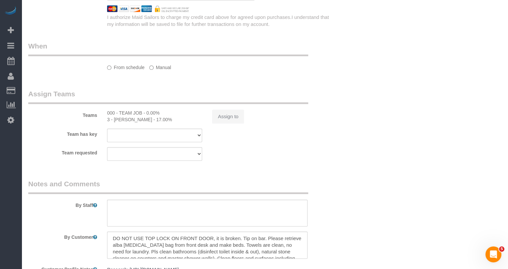
select select "number:6"
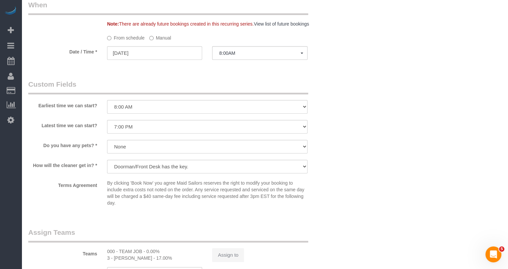
select select "object:1048"
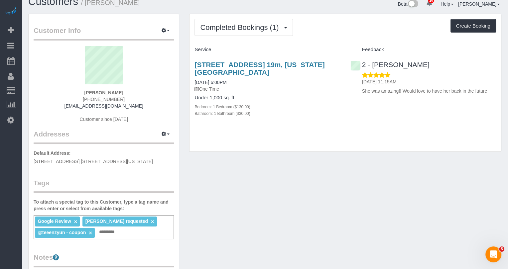
scroll to position [11, 0]
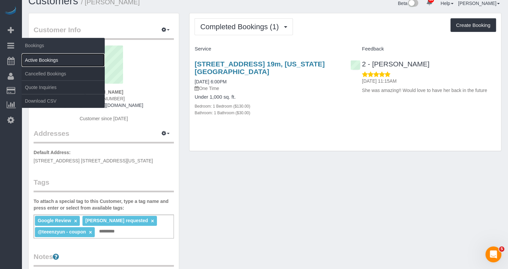
click at [43, 60] on link "Active Bookings" at bounding box center [63, 59] width 83 height 13
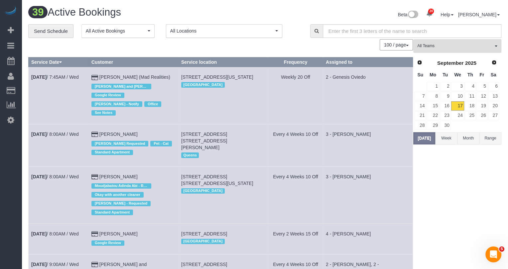
click at [448, 45] on span "All Teams" at bounding box center [455, 46] width 76 height 6
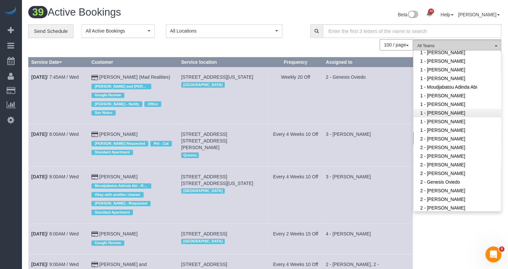
scroll to position [298, 0]
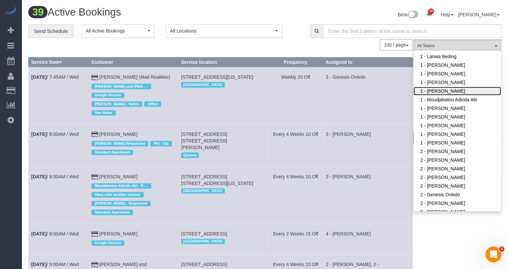
click at [452, 88] on link "1 - [PERSON_NAME]" at bounding box center [456, 91] width 87 height 9
click at [373, 97] on td "2 - Genesis Oviedo" at bounding box center [368, 95] width 90 height 57
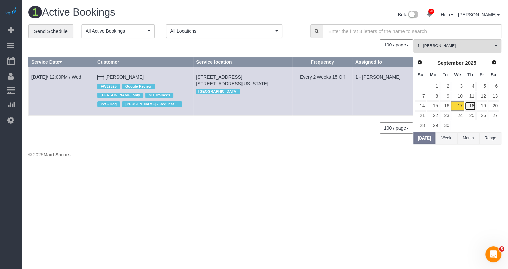
click at [469, 106] on link "18" at bounding box center [469, 105] width 11 height 9
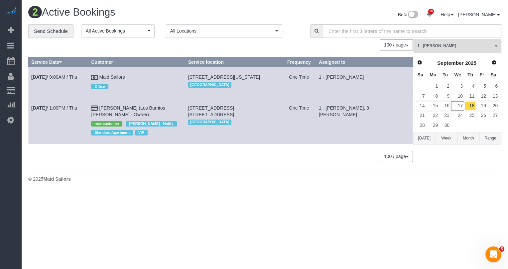
click at [462, 47] on span "1 - [PERSON_NAME]" at bounding box center [455, 46] width 76 height 6
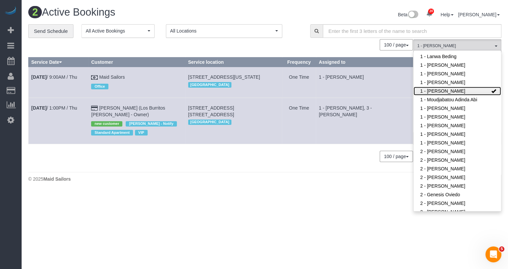
click at [454, 91] on link "1 - [PERSON_NAME]" at bounding box center [456, 91] width 87 height 9
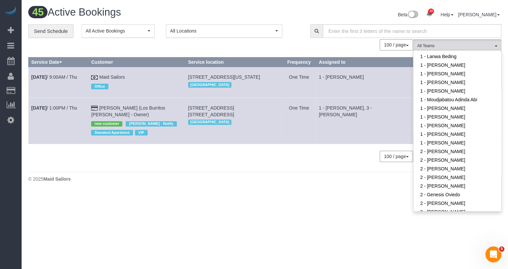
click at [373, 87] on td "1 - [PERSON_NAME]" at bounding box center [364, 82] width 97 height 31
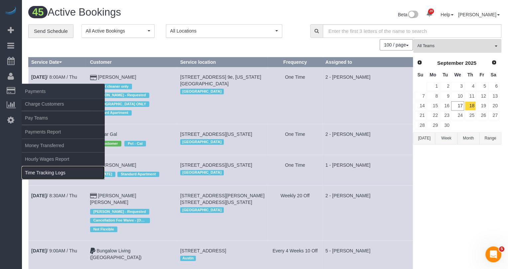
click at [57, 172] on link "Time Tracking Logs" at bounding box center [63, 172] width 83 height 13
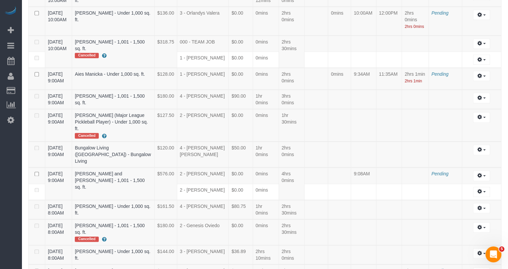
scroll to position [816, 0]
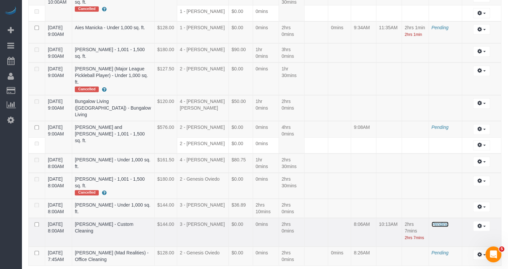
click at [440, 222] on span "Pending" at bounding box center [439, 224] width 17 height 5
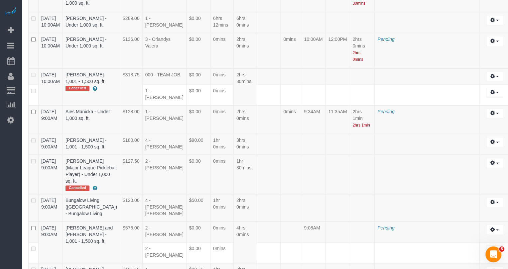
scroll to position [1422, 0]
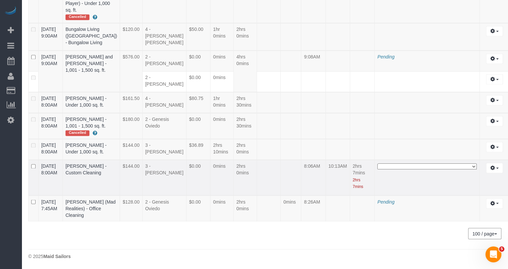
click at [415, 163] on select "**********" at bounding box center [426, 166] width 99 height 6
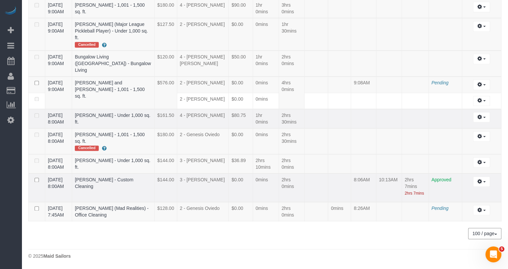
scroll to position [816, 0]
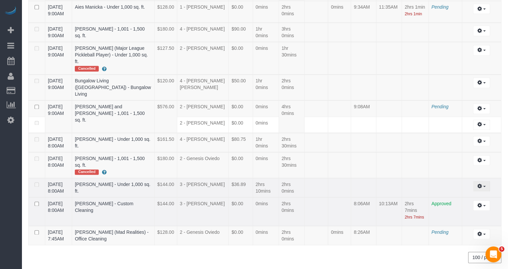
click at [473, 181] on button "button" at bounding box center [481, 186] width 17 height 10
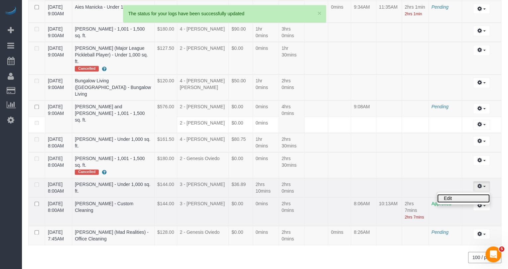
click at [462, 194] on link "Edit" at bounding box center [463, 198] width 52 height 9
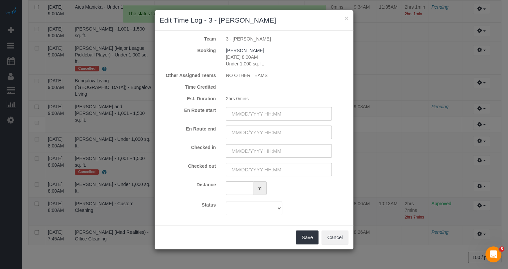
scroll to position [826, 0]
click at [270, 116] on input "text" at bounding box center [279, 114] width 106 height 14
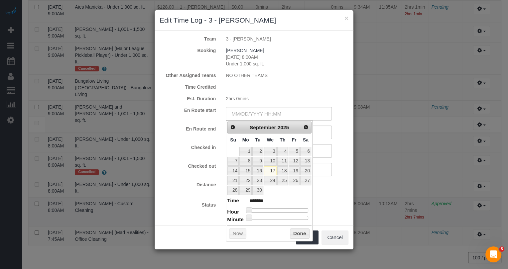
type input "09/17/2025 10:00AM"
type input "*******"
click at [274, 209] on div at bounding box center [277, 210] width 59 height 4
type input "09/17/2025 9:00AM"
type input "******"
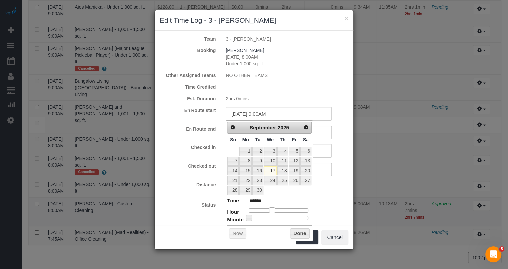
type input "09/17/2025 8:00AM"
type input "******"
drag, startPoint x: 274, startPoint y: 209, endPoint x: 270, endPoint y: 206, distance: 5.0
click at [270, 207] on span at bounding box center [269, 210] width 6 height 6
click at [319, 150] on input "text" at bounding box center [279, 151] width 106 height 14
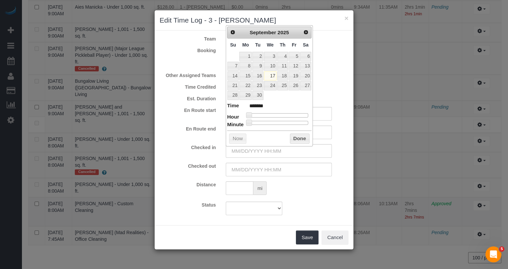
type input "09/17/2025 10:00AM"
type input "*******"
click at [273, 113] on div at bounding box center [277, 115] width 59 height 4
type input "09/17/2025 9:00AM"
type input "******"
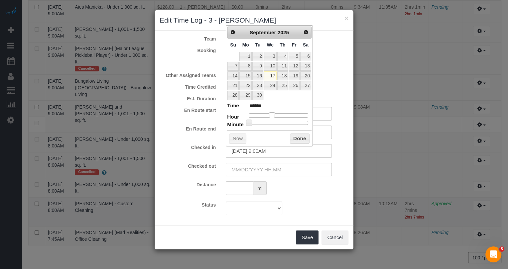
type input "09/17/2025 8:00AM"
type input "******"
drag, startPoint x: 273, startPoint y: 112, endPoint x: 269, endPoint y: 111, distance: 4.1
click at [269, 112] on span at bounding box center [269, 115] width 6 height 6
click at [271, 164] on input "text" at bounding box center [279, 170] width 106 height 14
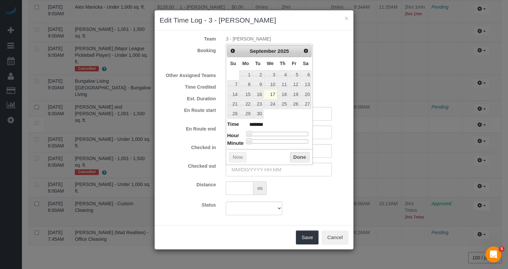
type input "09/17/2025 10:00AM"
type input "*******"
click at [275, 134] on div at bounding box center [277, 134] width 59 height 4
type input "09/17/2025 10:09AM"
type input "*******"
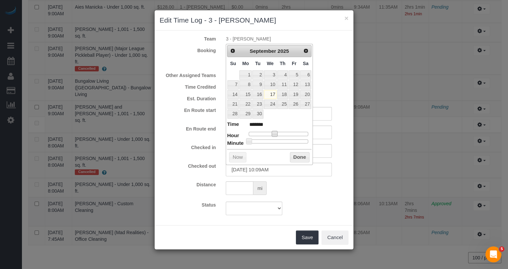
click at [258, 139] on div at bounding box center [277, 141] width 59 height 4
type input "09/17/2025 10:10AM"
type input "*******"
click at [259, 140] on span at bounding box center [259, 141] width 6 height 6
click at [297, 155] on button "Done" at bounding box center [300, 157] width 20 height 11
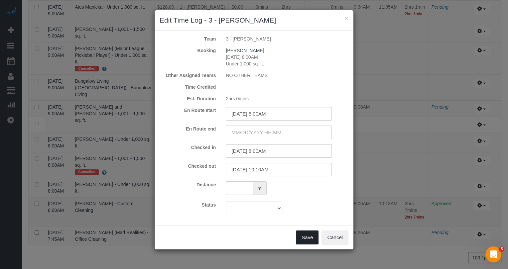
click at [310, 240] on button "Save" at bounding box center [307, 238] width 23 height 14
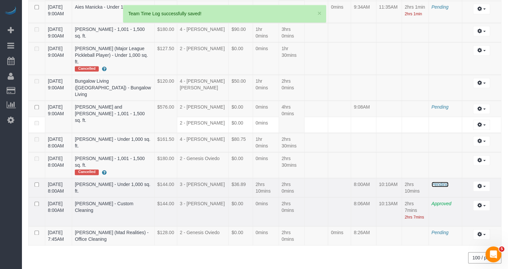
click at [444, 182] on span "Pending" at bounding box center [439, 184] width 17 height 5
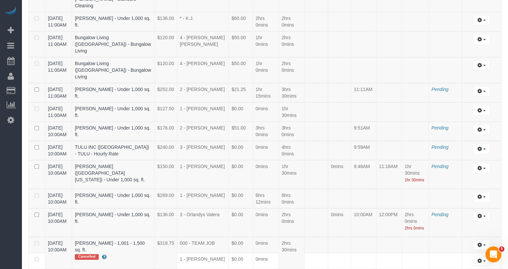
scroll to position [548, 0]
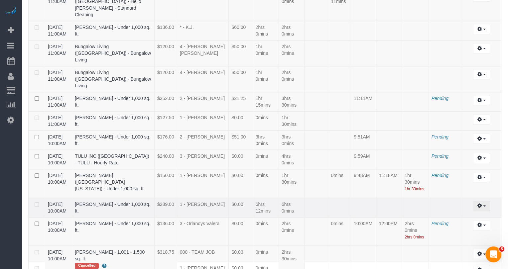
click at [474, 201] on button "button" at bounding box center [481, 206] width 17 height 10
click at [468, 214] on link "Edit" at bounding box center [463, 218] width 52 height 9
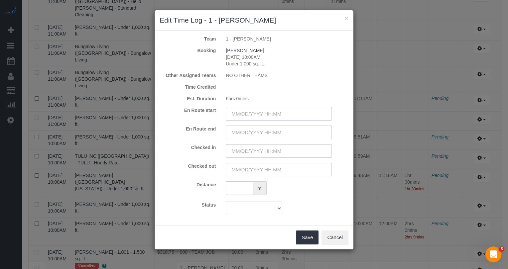
click at [275, 115] on input "text" at bounding box center [279, 114] width 106 height 14
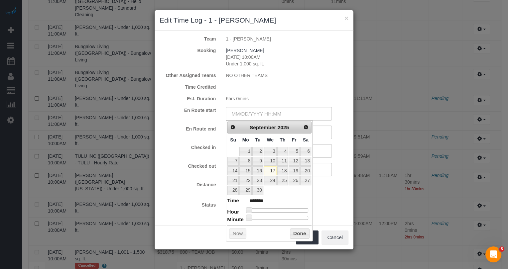
type input "09/17/2025 9:00AM"
type input "******"
click at [272, 208] on div at bounding box center [277, 210] width 59 height 4
type input "09/17/2025 10:00AM"
type input "*******"
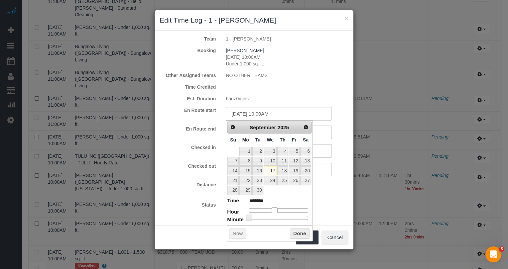
click at [274, 210] on span at bounding box center [274, 210] width 6 height 6
type input "09/17/2025 10:01AM"
type input "*******"
type input "09/17/2025 10:02AM"
type input "*******"
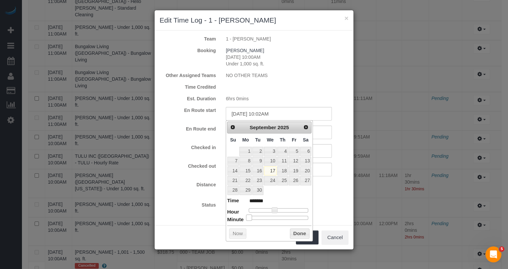
type input "09/17/2025 10:03AM"
type input "*******"
type input "09/17/2025 10:04AM"
type input "*******"
drag, startPoint x: 247, startPoint y: 216, endPoint x: 251, endPoint y: 216, distance: 4.3
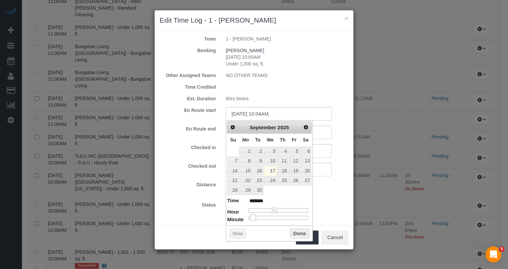
click at [251, 216] on span at bounding box center [253, 218] width 6 height 6
click at [322, 150] on input "text" at bounding box center [279, 151] width 106 height 14
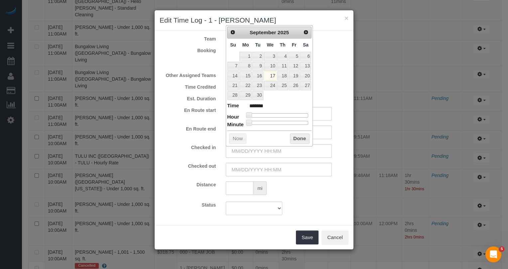
type input "09/17/2025 10:00AM"
type input "*******"
click at [274, 113] on div at bounding box center [277, 115] width 59 height 4
type input "09/17/2025 10:10AM"
type input "*******"
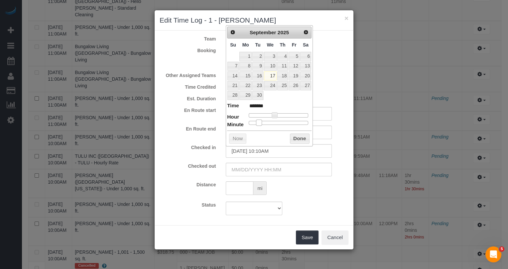
click at [259, 121] on div at bounding box center [277, 123] width 59 height 4
type input "09/17/2025 10:09AM"
type input "*******"
type input "09/17/2025 10:08AM"
type input "*******"
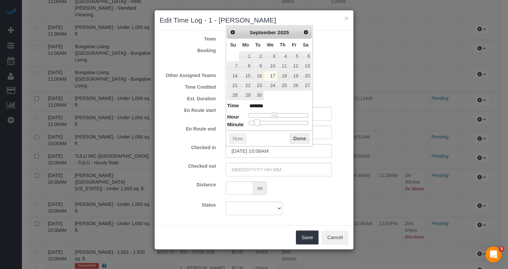
type input "09/17/2025 10:06AM"
type input "*******"
type input "09/17/2025 10:05AM"
type input "*******"
type input "09/17/2025 10:04AM"
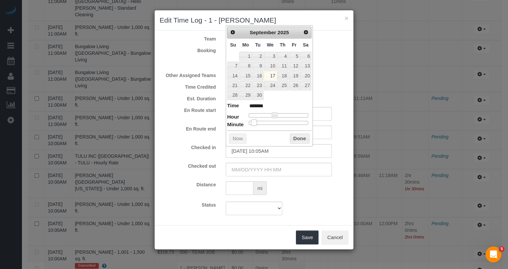
type input "*******"
drag, startPoint x: 259, startPoint y: 121, endPoint x: 253, endPoint y: 121, distance: 5.7
click at [253, 121] on span at bounding box center [253, 123] width 6 height 6
click at [309, 137] on button "Done" at bounding box center [300, 139] width 20 height 11
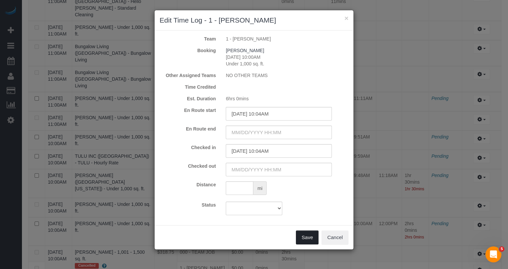
click at [313, 240] on button "Save" at bounding box center [307, 238] width 23 height 14
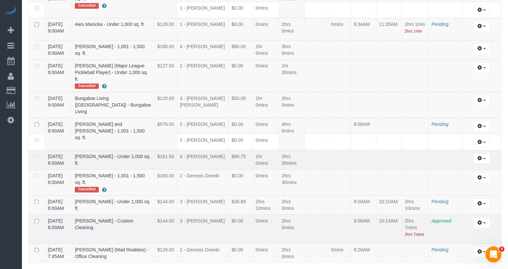
scroll to position [826, 0]
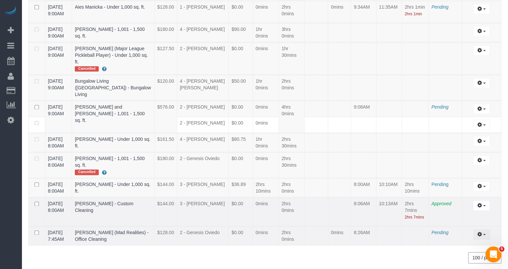
click at [485, 229] on button "button" at bounding box center [481, 234] width 17 height 10
click at [482, 242] on link "Edit" at bounding box center [463, 246] width 52 height 9
select select "draft"
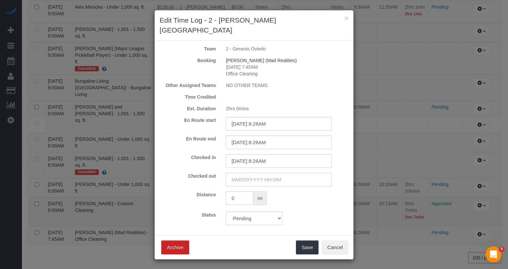
click at [275, 173] on input "text" at bounding box center [279, 180] width 106 height 14
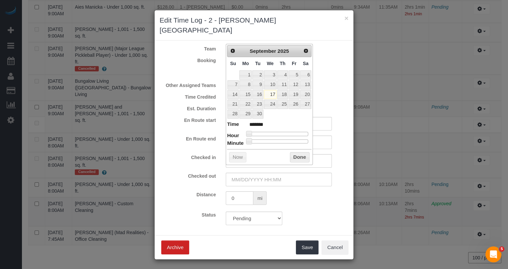
type input "09/17/2025 10:00AM"
type input "*******"
click at [274, 132] on div at bounding box center [277, 134] width 59 height 4
click at [276, 137] on dl "Time ******* Hour Minute Second Millisecond Microsecond Time Zone ***** ***** *…" at bounding box center [269, 132] width 84 height 23
type input "09/17/2025 10:27AM"
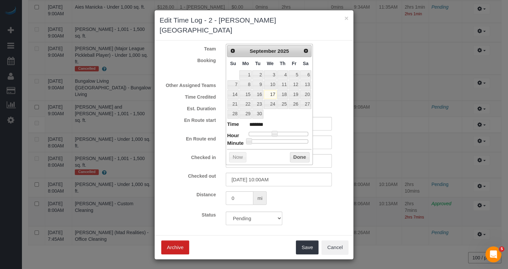
type input "*******"
click at [276, 139] on div at bounding box center [277, 141] width 59 height 4
type input "09/17/2025 10:28AM"
type input "*******"
click at [277, 139] on span at bounding box center [277, 141] width 6 height 6
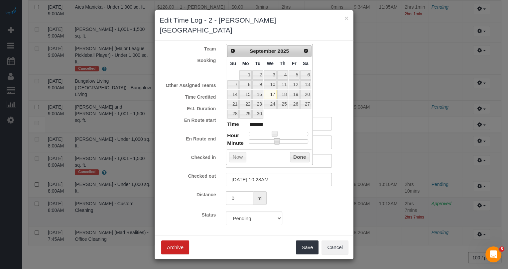
click at [303, 157] on button "Done" at bounding box center [300, 157] width 20 height 11
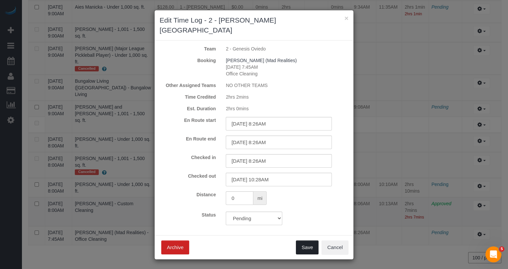
click at [309, 240] on button "Save" at bounding box center [307, 247] width 23 height 14
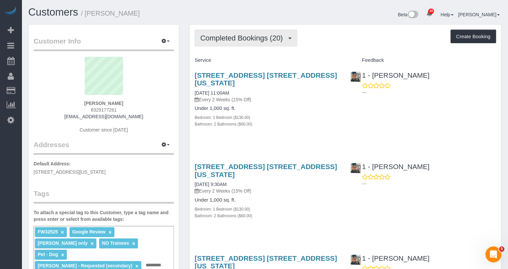
click at [241, 37] on span "Completed Bookings (20)" at bounding box center [243, 38] width 86 height 8
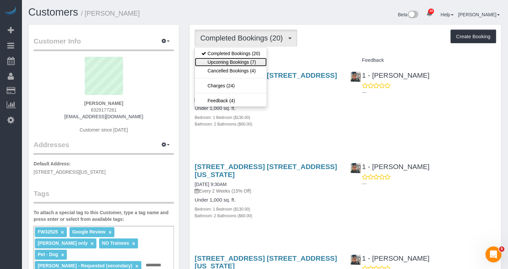
click at [239, 64] on link "Upcoming Bookings (7)" at bounding box center [231, 62] width 72 height 9
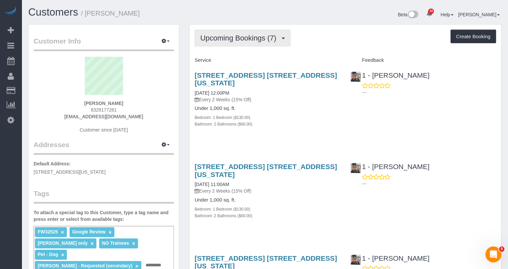
click at [235, 38] on span "Upcoming Bookings (7)" at bounding box center [239, 38] width 79 height 8
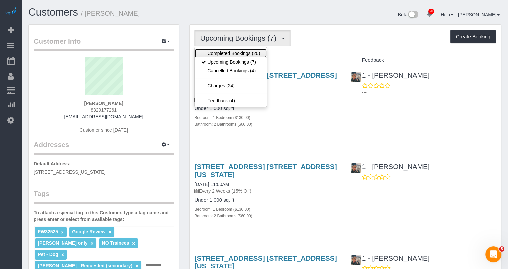
click at [232, 52] on link "Completed Bookings (20)" at bounding box center [231, 53] width 72 height 9
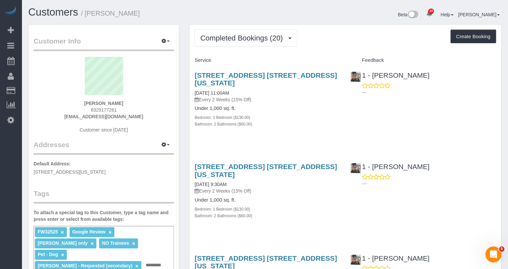
drag, startPoint x: 127, startPoint y: 102, endPoint x: 84, endPoint y: 101, distance: 42.5
click at [84, 101] on div "Danielle Oldham 8329177261 danielleoldham1@gmail.com Customer since 2024" at bounding box center [104, 98] width 140 height 83
copy strong "Danielle Oldham"
click at [250, 43] on button "Completed Bookings (20)" at bounding box center [245, 38] width 102 height 17
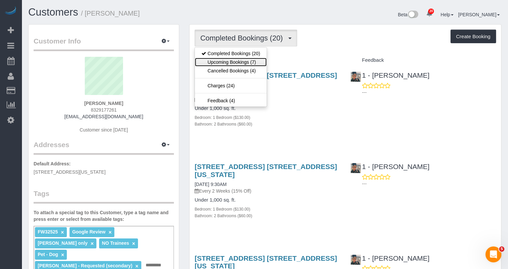
click at [249, 62] on link "Upcoming Bookings (7)" at bounding box center [231, 62] width 72 height 9
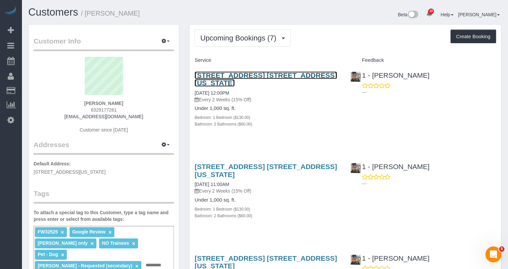
click at [248, 71] on link "315 East 86th Street, Apt. 7de, New York, NY 10028" at bounding box center [265, 78] width 142 height 15
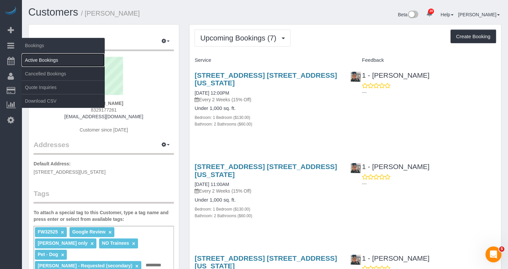
click at [37, 56] on link "Active Bookings" at bounding box center [63, 59] width 83 height 13
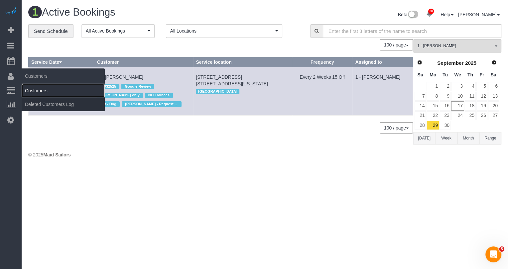
click at [45, 88] on link "Customers" at bounding box center [63, 90] width 83 height 13
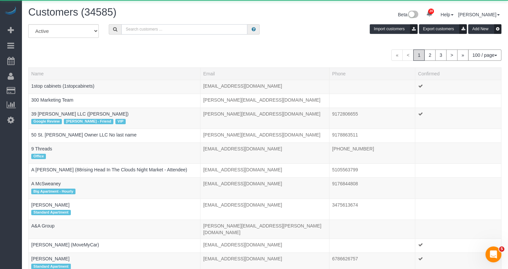
click at [194, 29] on input "text" at bounding box center [184, 29] width 126 height 10
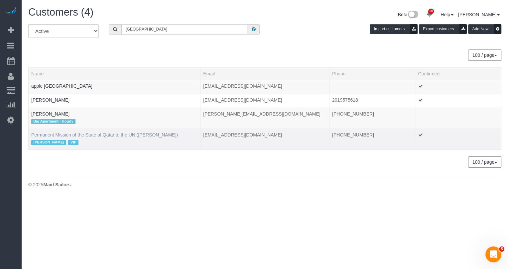
type input "qatar"
click at [75, 132] on link "Permanent Mission of the State of Qatar to the UN (Yahya Al Rubai)" at bounding box center [104, 134] width 146 height 5
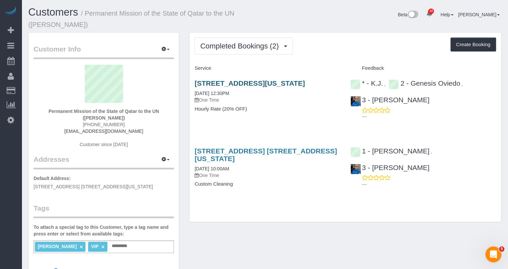
copy link "809 United Nations Plaza, 8th Floor, New York, NY 10017"
drag, startPoint x: 255, startPoint y: 93, endPoint x: 194, endPoint y: 83, distance: 61.6
click at [194, 83] on h3 "809 United Nations Plaza, 8th Floor, New York, NY 10017" at bounding box center [266, 83] width 145 height 8
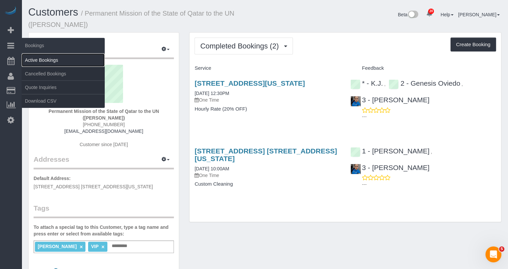
click at [46, 55] on link "Active Bookings" at bounding box center [63, 59] width 83 height 13
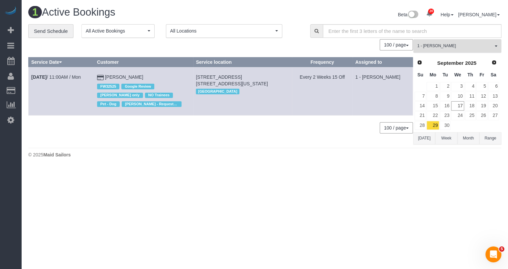
click at [433, 41] on button "1 - Marlenyn Robles All Teams" at bounding box center [457, 46] width 88 height 14
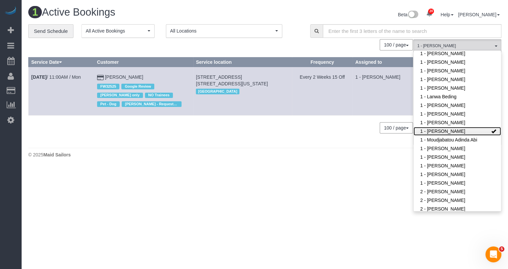
click at [454, 130] on link "1 - [PERSON_NAME]" at bounding box center [456, 131] width 87 height 9
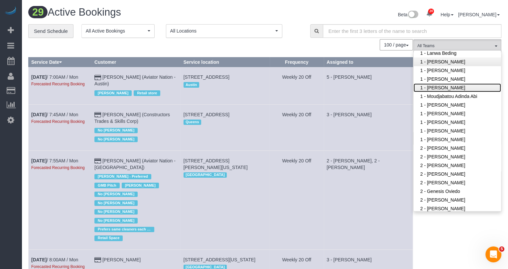
scroll to position [334, 0]
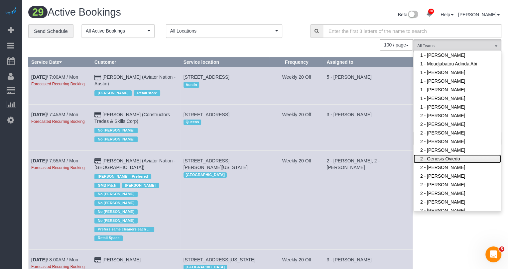
click at [443, 158] on link "2 - Genesis Oviedo" at bounding box center [456, 158] width 87 height 9
click at [386, 158] on td "2 - Alketa Tomaj, 2 - Luis Maneiro" at bounding box center [368, 199] width 89 height 99
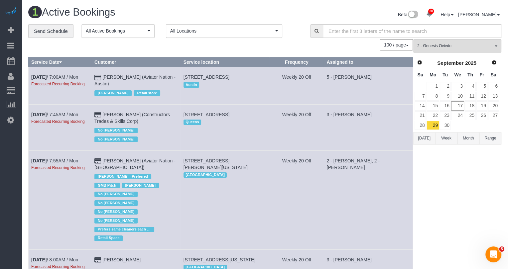
click at [420, 137] on button "Today" at bounding box center [424, 138] width 22 height 12
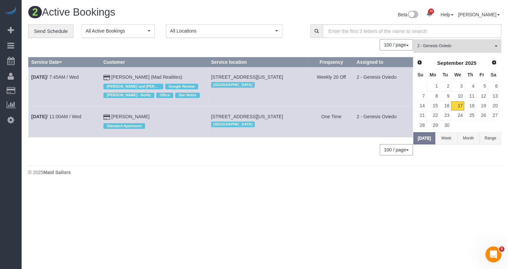
click at [461, 47] on span "2 - Genesis Oviedo" at bounding box center [455, 46] width 76 height 6
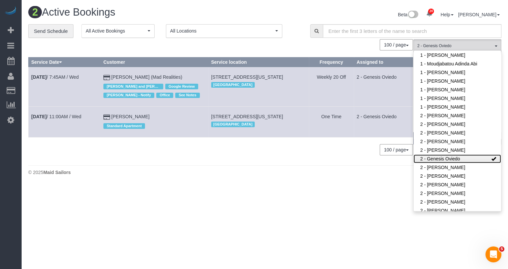
click at [459, 157] on link "2 - Genesis Oviedo" at bounding box center [456, 158] width 87 height 9
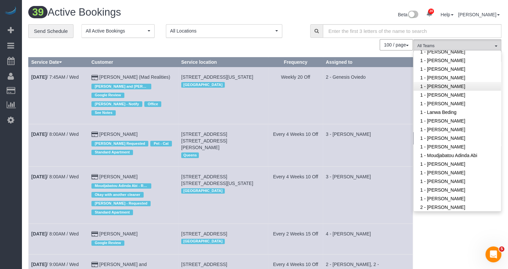
scroll to position [229, 0]
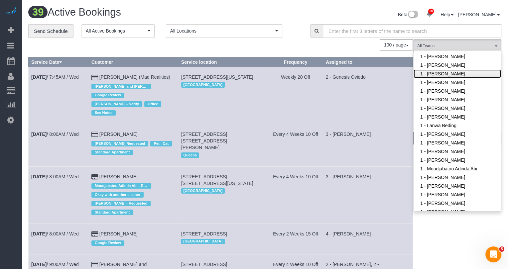
click at [448, 73] on link "1 - [PERSON_NAME]" at bounding box center [456, 73] width 87 height 9
click at [376, 87] on td "2 - Genesis Oviedo" at bounding box center [368, 95] width 90 height 57
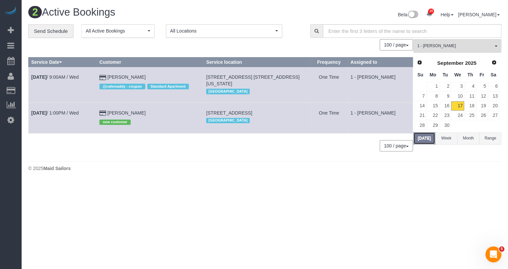
click at [417, 134] on button "[DATE]" at bounding box center [424, 138] width 22 height 12
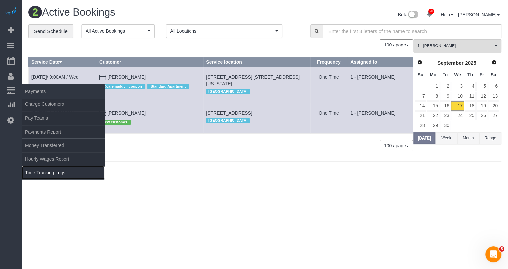
click at [55, 175] on link "Time Tracking Logs" at bounding box center [63, 172] width 83 height 13
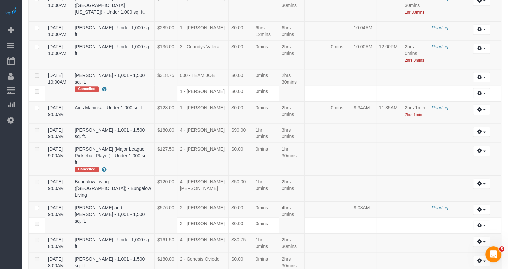
scroll to position [688, 0]
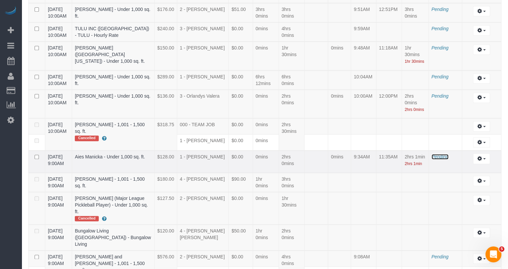
click at [439, 154] on span "Pending" at bounding box center [439, 156] width 17 height 5
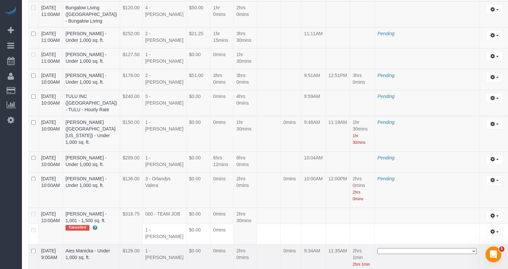
scroll to position [1054, 0]
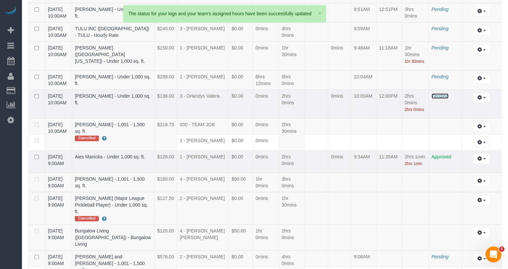
click at [436, 93] on span "Pending" at bounding box center [439, 95] width 17 height 5
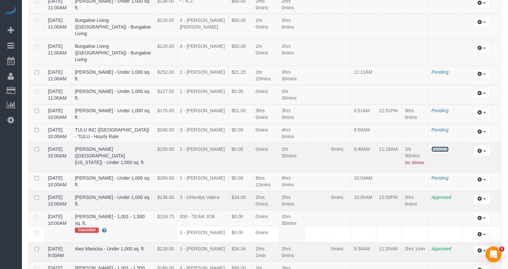
click at [437, 146] on span "Pending" at bounding box center [439, 148] width 17 height 5
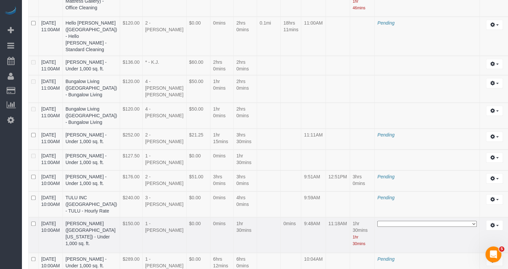
scroll to position [893, 0]
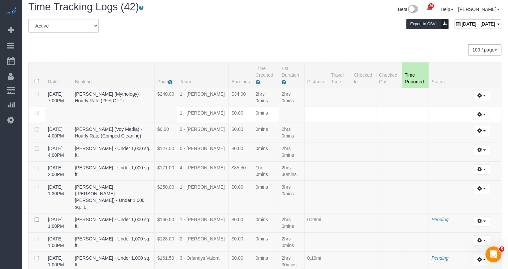
scroll to position [114, 0]
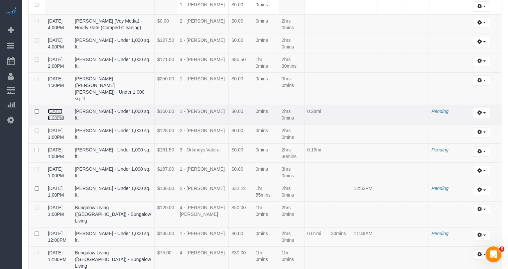
click at [57, 109] on link "09/17/2025 1:00PM" at bounding box center [56, 115] width 16 height 12
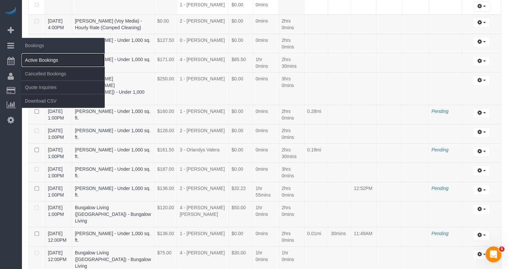
click at [34, 56] on link "Active Bookings" at bounding box center [63, 59] width 83 height 13
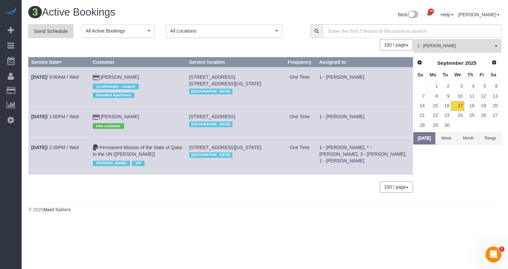
click at [61, 31] on link "Send Schedule" at bounding box center [50, 31] width 45 height 14
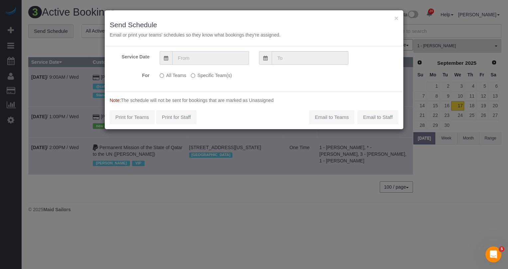
click at [215, 59] on input "text" at bounding box center [210, 58] width 77 height 14
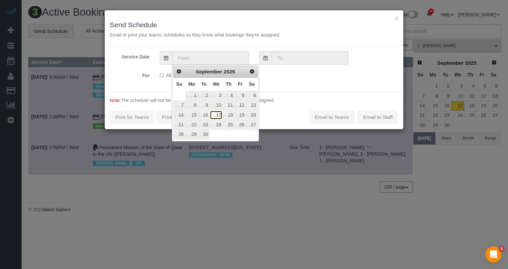
click at [219, 117] on link "17" at bounding box center [216, 115] width 13 height 9
type input "09/17/2025"
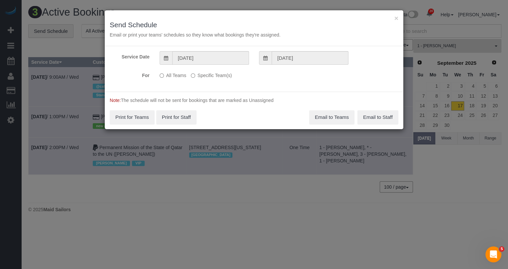
click at [214, 75] on label "Specific Team(s)" at bounding box center [211, 74] width 41 height 9
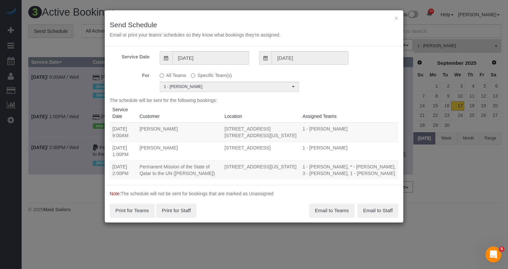
click at [320, 104] on th "Assigned Teams" at bounding box center [349, 113] width 98 height 19
click at [322, 209] on button "Email to Teams" at bounding box center [331, 211] width 45 height 14
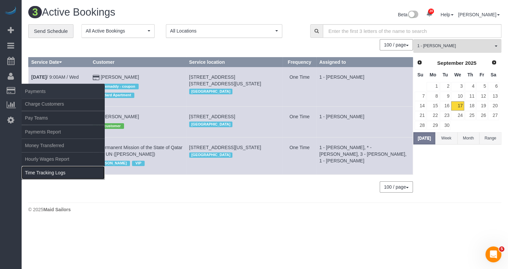
click at [51, 169] on link "Time Tracking Logs" at bounding box center [63, 172] width 83 height 13
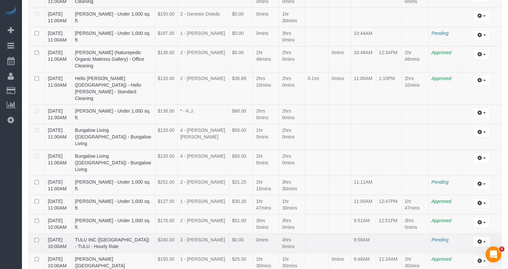
scroll to position [520, 0]
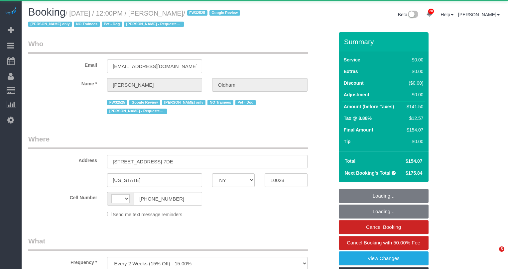
select select "NY"
select select "string:[GEOGRAPHIC_DATA]"
select select "1"
select select "2"
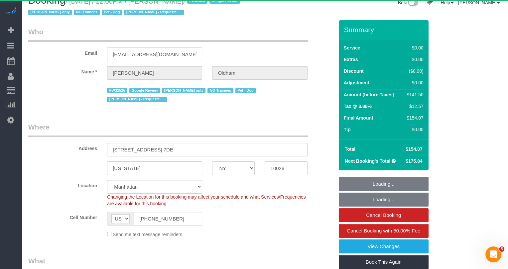
select select "object:936"
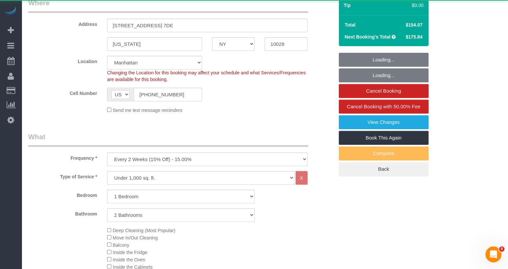
select select "string:stripe-pm_1RpamA4VGloSiKo7q68HlToq"
select select "spot1"
select select "1"
select select "2"
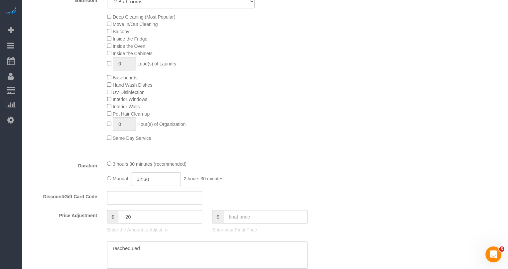
select select "number:89"
select select "number:90"
select select "number:13"
select select "number:5"
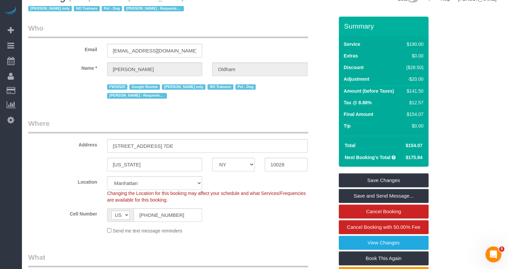
scroll to position [15, 0]
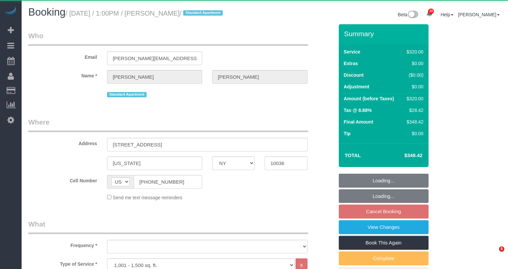
select select "NY"
select select "240"
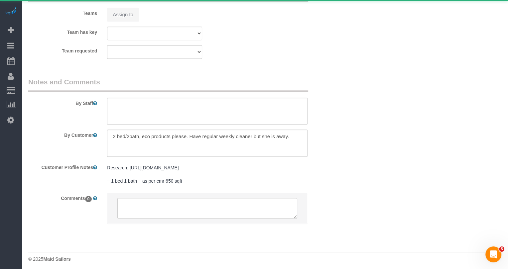
select select "object:875"
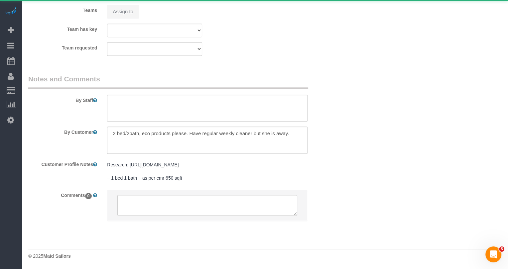
select select "number:59"
select select "number:75"
select select "number:14"
select select "number:5"
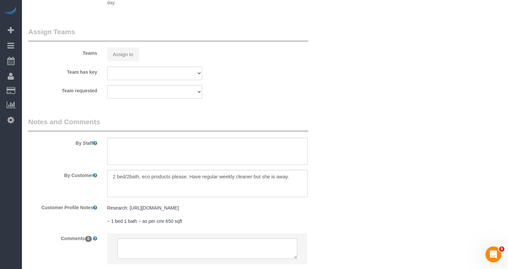
select select "string:stripe-pm_1S8CsZ4VGloSiKo7CZ98q2Si"
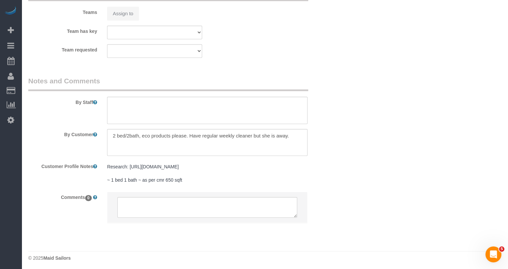
select select "object:1452"
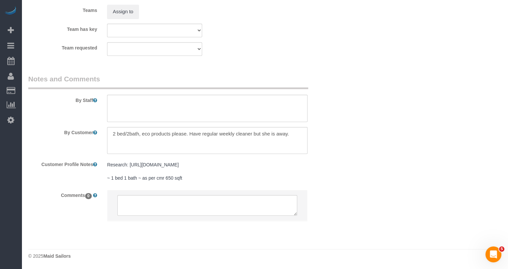
select select "spot6"
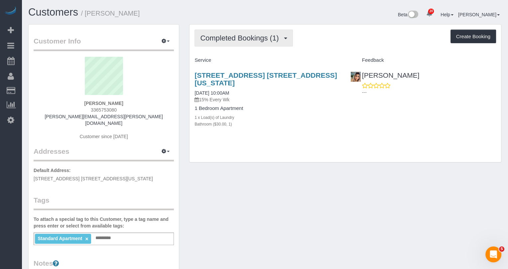
click at [248, 35] on span "Completed Bookings (1)" at bounding box center [241, 38] width 82 height 8
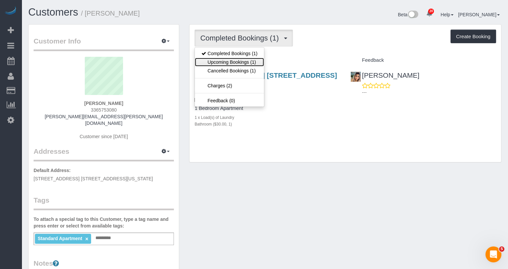
click at [240, 62] on link "Upcoming Bookings (1)" at bounding box center [229, 62] width 69 height 9
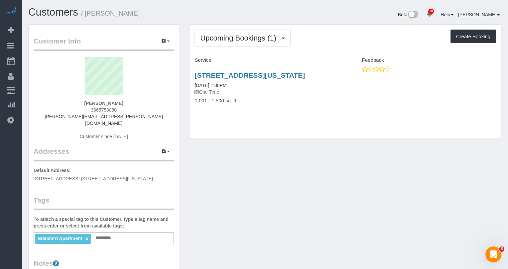
copy link "[STREET_ADDRESS][US_STATE]"
drag, startPoint x: 232, startPoint y: 83, endPoint x: 191, endPoint y: 77, distance: 41.9
click at [191, 76] on div "[STREET_ADDRESS][US_STATE] [DATE] 1:00PM One Time 1,001 - 1,500 sq. ft." at bounding box center [266, 91] width 155 height 51
click at [226, 79] on h3 "[STREET_ADDRESS][US_STATE]" at bounding box center [266, 75] width 145 height 8
drag, startPoint x: 226, startPoint y: 85, endPoint x: 193, endPoint y: 77, distance: 34.0
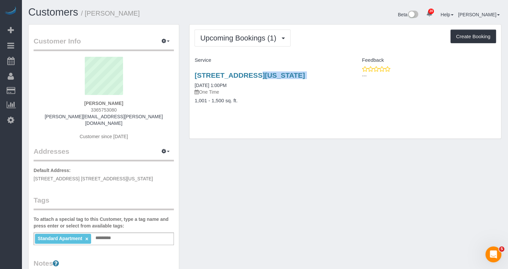
click at [193, 77] on div "[STREET_ADDRESS][US_STATE] [DATE] 1:00PM One Time 1,001 - 1,500 sq. ft." at bounding box center [266, 91] width 155 height 51
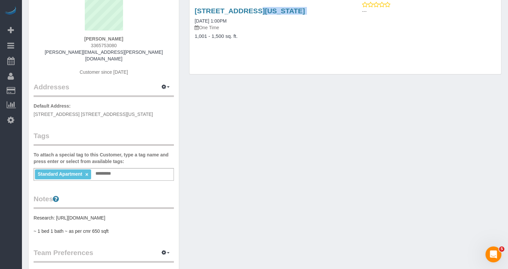
scroll to position [71, 0]
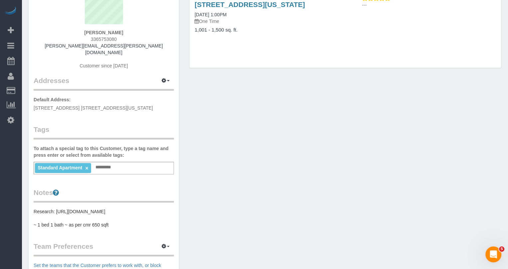
click at [80, 210] on pre "Research: [URL][DOMAIN_NAME] ~ 1 bed 1 bath ~ as per cmr 650 sqft" at bounding box center [104, 218] width 140 height 20
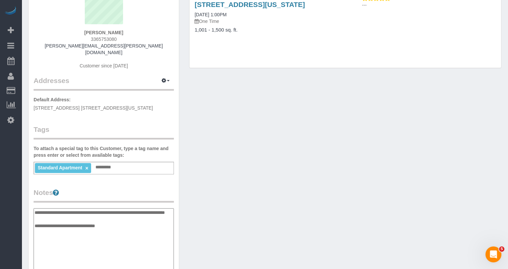
click at [80, 210] on textarea "**********" at bounding box center [104, 242] width 140 height 68
drag, startPoint x: 92, startPoint y: 210, endPoint x: 21, endPoint y: 204, distance: 70.7
click at [21, 204] on div "20 Beta Your Notifications You have 0 alerts × You have 8 to charge for [DATE] …" at bounding box center [254, 211] width 508 height 564
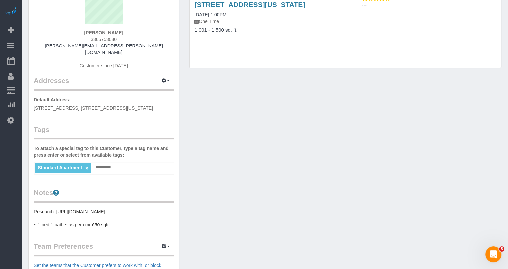
click at [84, 214] on pre "Research: [URL][DOMAIN_NAME] ~ 1 bed 1 bath ~ as per cmr 650 sqft" at bounding box center [104, 218] width 140 height 20
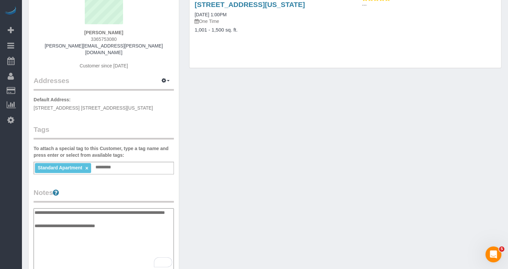
drag, startPoint x: 87, startPoint y: 213, endPoint x: 26, endPoint y: 200, distance: 62.1
click at [26, 200] on div "Customer Info Edit Contact Info Send Message Email Preferences Special Sales Ta…" at bounding box center [103, 212] width 161 height 516
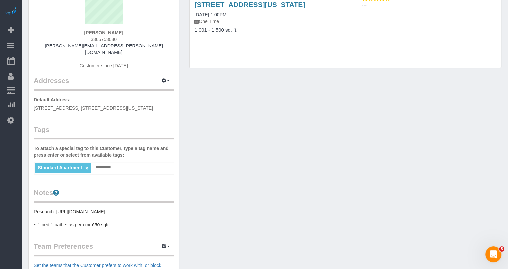
click at [92, 211] on pre "Research: [URL][DOMAIN_NAME] ~ 1 bed 1 bath ~ as per cmr 650 sqft" at bounding box center [104, 218] width 140 height 20
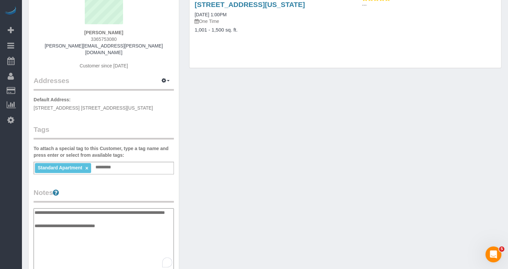
drag, startPoint x: 115, startPoint y: 225, endPoint x: 24, endPoint y: 196, distance: 95.8
click at [24, 196] on div "Customer Info Edit Contact Info Send Message Email Preferences Special Sales Ta…" at bounding box center [103, 212] width 161 height 516
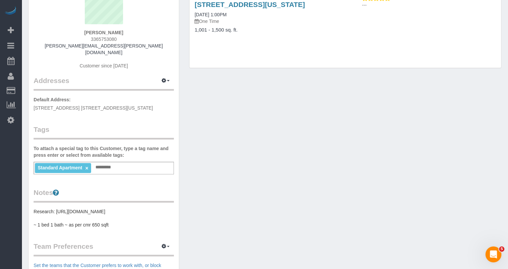
click at [84, 225] on pre "Research: [URL][DOMAIN_NAME] ~ 1 bed 1 bath ~ as per cmr 650 sqft" at bounding box center [104, 218] width 140 height 20
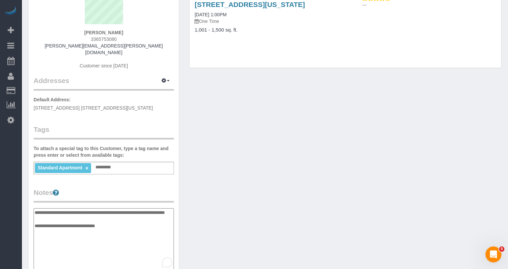
drag, startPoint x: 116, startPoint y: 228, endPoint x: 37, endPoint y: 205, distance: 83.0
click at [37, 208] on textarea "**********" at bounding box center [104, 242] width 140 height 68
type textarea "*"
type textarea "**********"
click at [242, 200] on div "Customer Info Edit Contact Info Send Message Email Preferences Special Sales Ta…" at bounding box center [264, 212] width 483 height 516
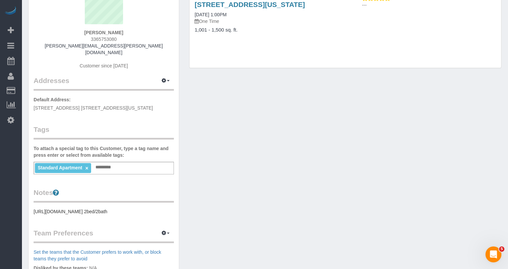
scroll to position [0, 0]
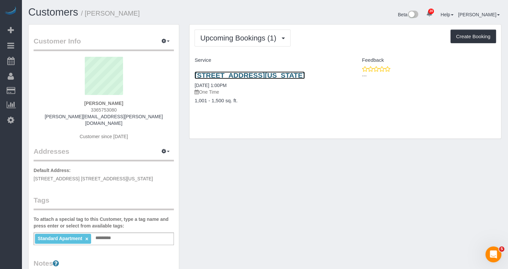
click at [260, 76] on link "[STREET_ADDRESS][US_STATE]" at bounding box center [249, 75] width 110 height 8
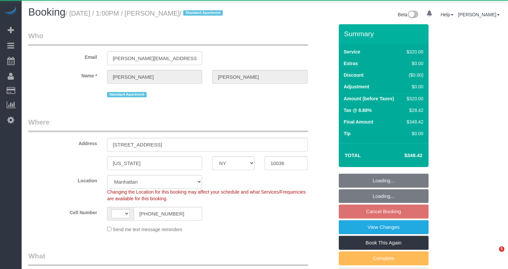
select select "NY"
select select "object:800"
select select "string:[GEOGRAPHIC_DATA]"
select select "string:stripe-pm_1S8CsZ4VGloSiKo7CZ98q2Si"
select select "240"
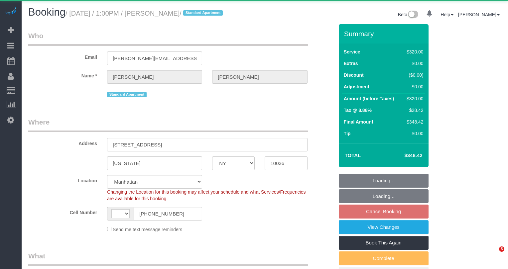
select select "number:59"
select select "number:75"
select select "number:14"
select select "number:5"
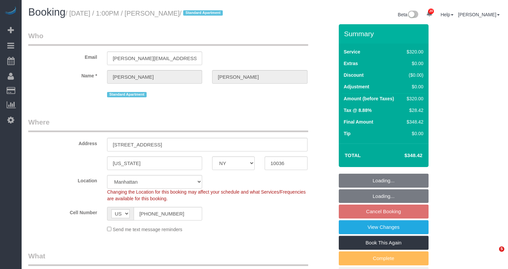
select select "spot6"
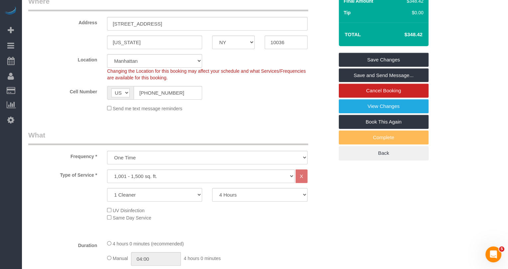
scroll to position [34, 0]
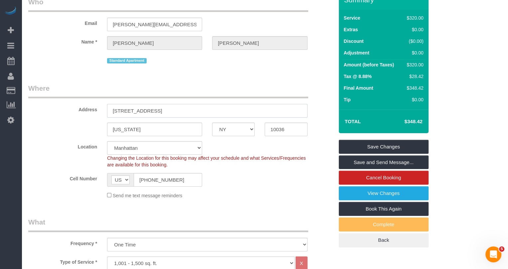
click at [162, 108] on input "520 West 45th Street, 2C" at bounding box center [207, 111] width 200 height 14
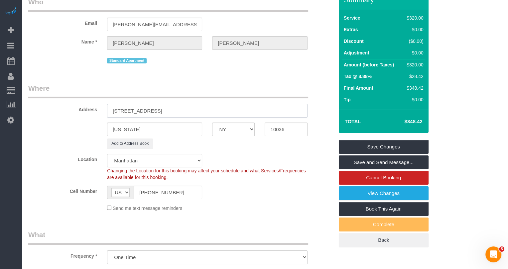
type input "520 West 45th Street, Apt.2C"
click at [180, 66] on fieldset "Who Email james.morrill@gmail.com Name * James Morrill Standard Apartment" at bounding box center [180, 33] width 305 height 73
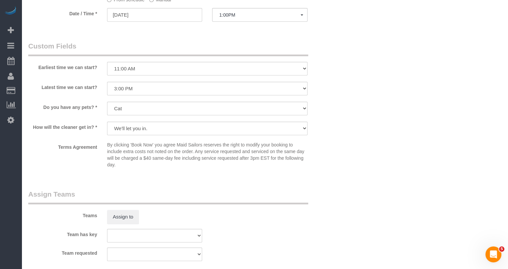
scroll to position [564, 0]
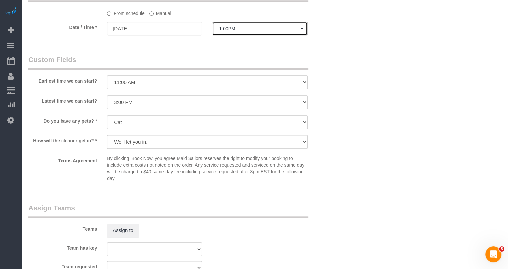
click at [232, 26] on span "1:00PM" at bounding box center [259, 28] width 81 height 5
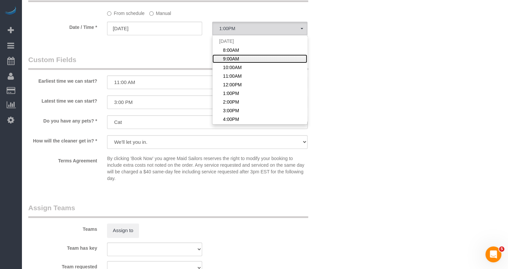
click at [232, 57] on span "9:00AM" at bounding box center [231, 58] width 16 height 7
select select "spot2"
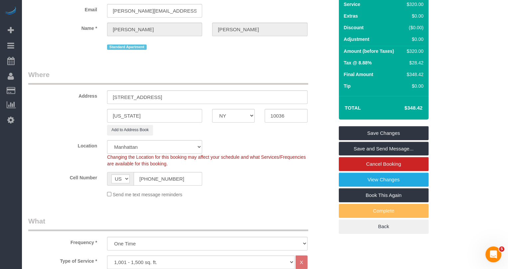
scroll to position [0, 0]
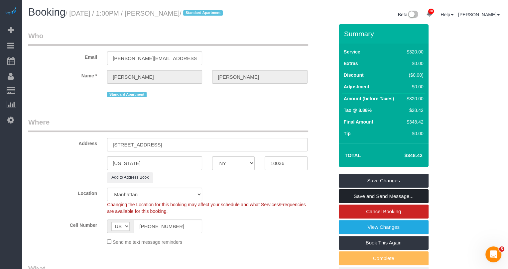
click at [358, 191] on link "Save and Send Message..." at bounding box center [383, 196] width 90 height 14
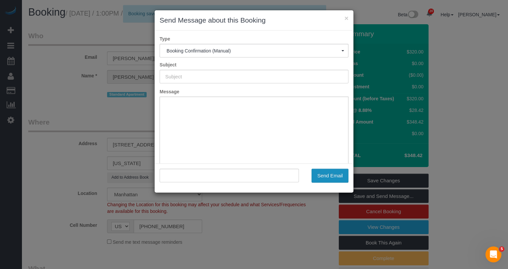
type input "Cleaning Confirmed for 09/19/2025 at 9:00am"
type input ""James Morrill" <james.morrill@gmail.com>"
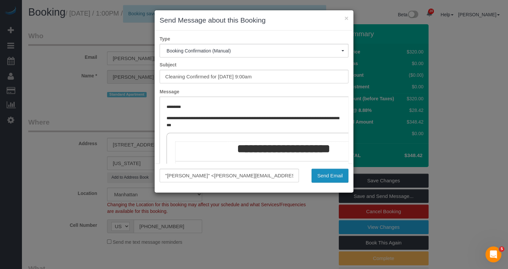
click at [342, 174] on button "Send Email" at bounding box center [329, 176] width 37 height 14
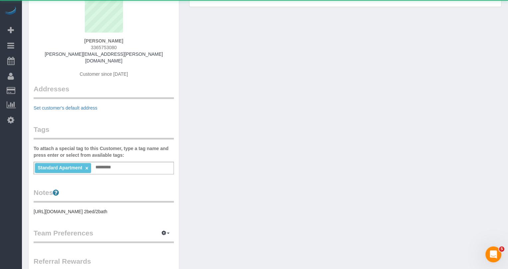
scroll to position [119, 0]
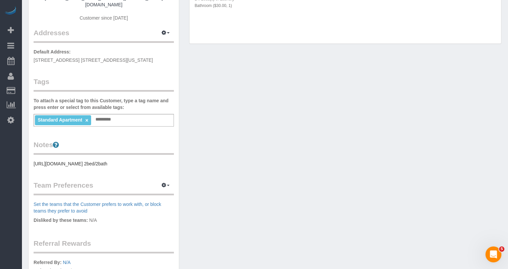
click at [142, 115] on div "Standard Apartment × Add a tag" at bounding box center [104, 120] width 140 height 13
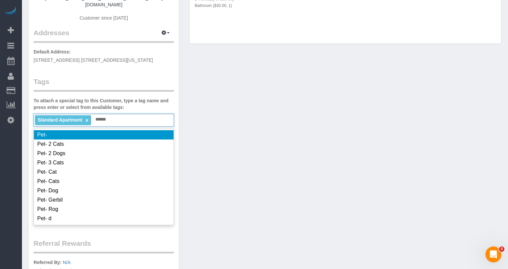
type input "*******"
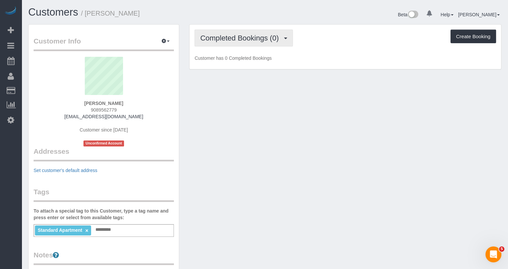
click at [254, 30] on button "Completed Bookings (0)" at bounding box center [243, 38] width 98 height 17
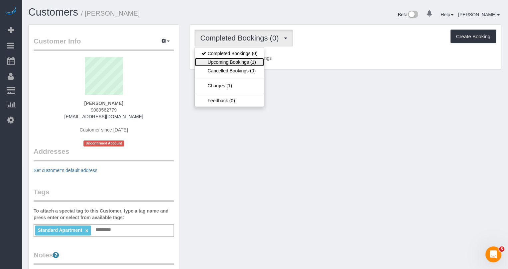
click at [246, 60] on link "Upcoming Bookings (1)" at bounding box center [229, 62] width 69 height 9
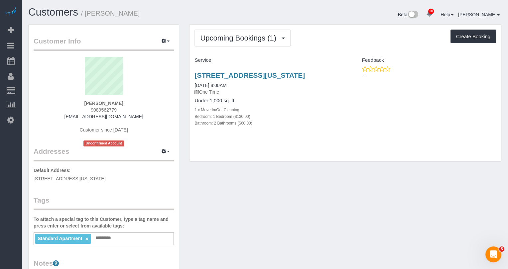
drag, startPoint x: 226, startPoint y: 82, endPoint x: 187, endPoint y: 74, distance: 39.3
click at [187, 74] on div "Upcoming Bookings (1) Completed Bookings (0) Upcoming Bookings (1) Cancelled Bo…" at bounding box center [345, 96] width 322 height 144
copy link "[STREET_ADDRESS][US_STATE]"
click at [252, 71] on link "[STREET_ADDRESS][US_STATE]" at bounding box center [249, 75] width 110 height 8
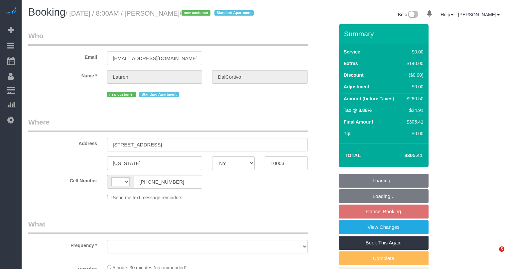
select select "NY"
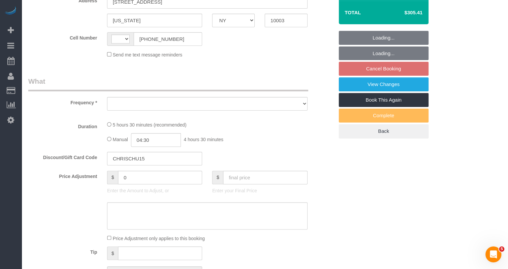
scroll to position [192, 0]
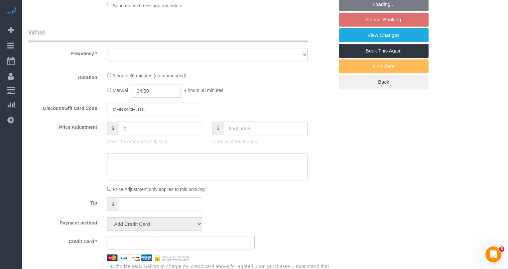
select select "string:[GEOGRAPHIC_DATA]"
select select "1"
select select "2"
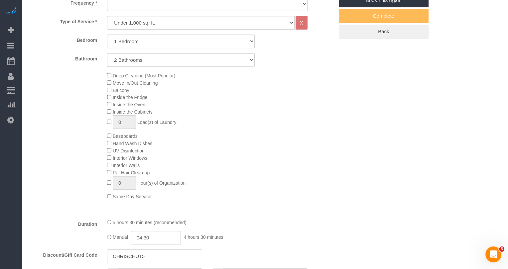
select select "string:stripe-pm_1S6wU84VGloSiKo7ZpRxZV6h"
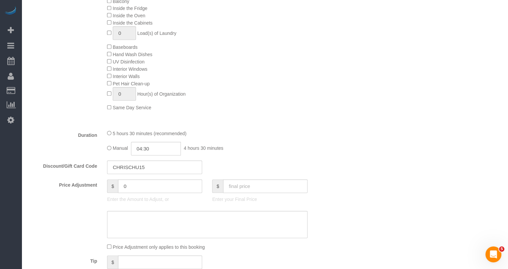
scroll to position [379, 0]
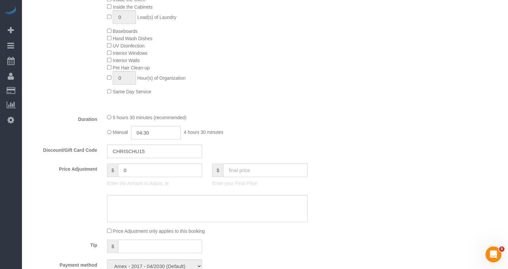
select select "number:56"
select select "number:90"
select select "number:15"
select select "number:5"
select select "object:1478"
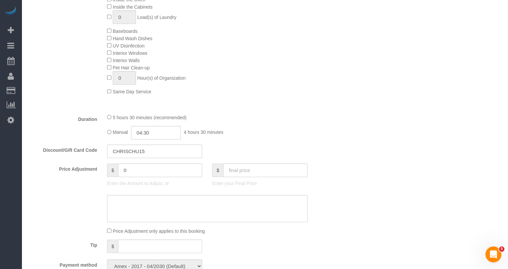
select select "1"
select select "2"
select select "spot1"
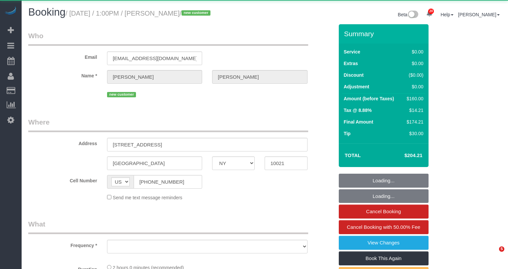
select select "NY"
select select "object:804"
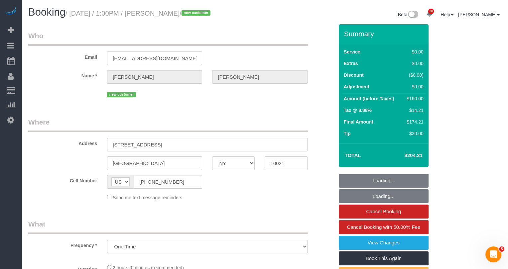
select select "1"
select select "number:61"
select select "number:74"
select select "number:15"
select select "number:5"
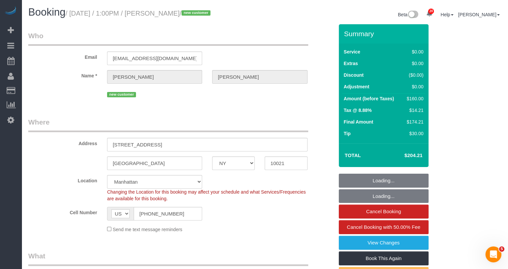
select select "object:1058"
select select "string:stripe-pm_1S8LUg4VGloSiKo775s1lzF2"
select select "spot1"
select select "1"
drag, startPoint x: 190, startPoint y: 145, endPoint x: 87, endPoint y: 139, distance: 103.2
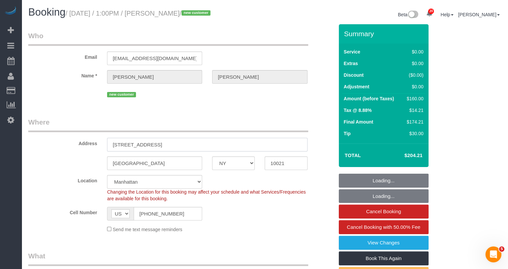
click at [87, 139] on div "Address 191 East 76th Street, Apt.2D" at bounding box center [180, 134] width 315 height 34
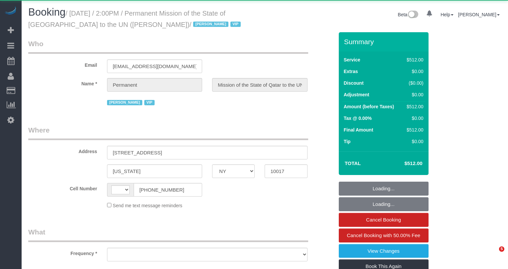
select select "NY"
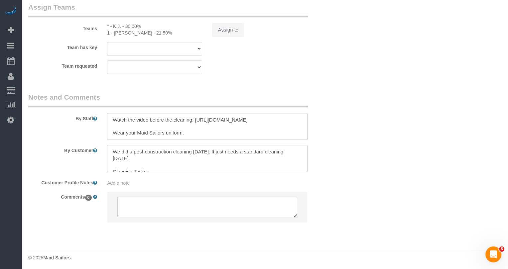
select select "string:[GEOGRAPHIC_DATA]"
select select "object:796"
select select "480"
select select "object:947"
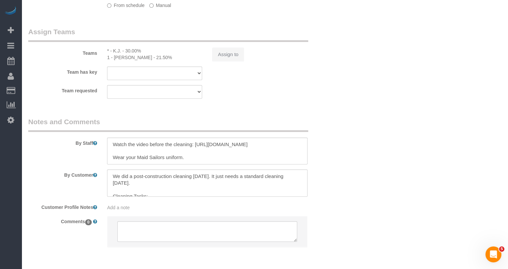
scroll to position [531, 0]
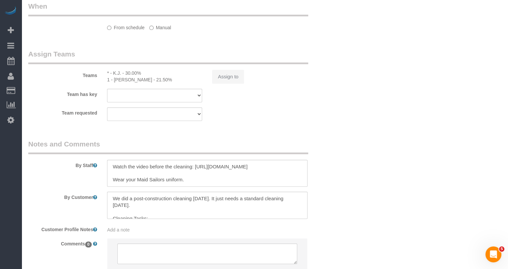
select select "number:89"
select select "number:90"
select select "number:15"
select select "number:7"
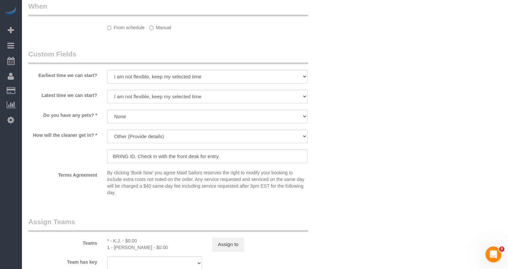
select select "spot1"
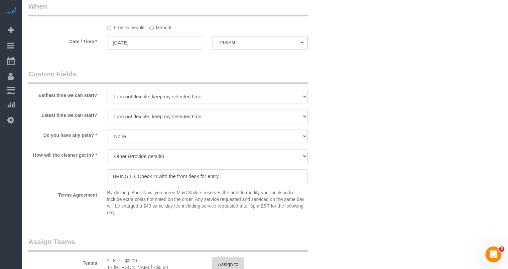
click at [222, 259] on button "Assign to" at bounding box center [228, 264] width 32 height 14
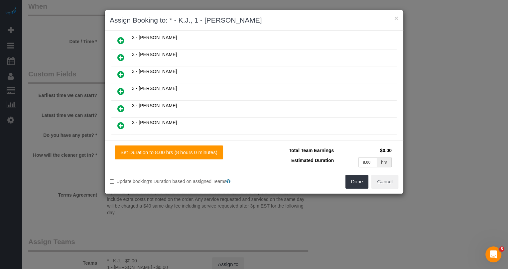
scroll to position [515, 0]
click at [152, 148] on icon at bounding box center [154, 150] width 4 height 5
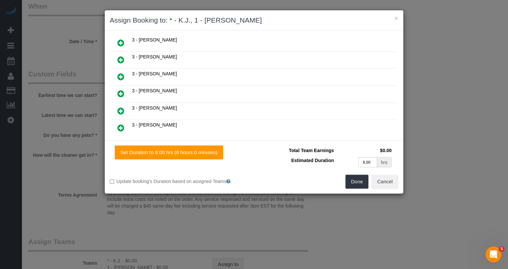
scroll to position [477, 0]
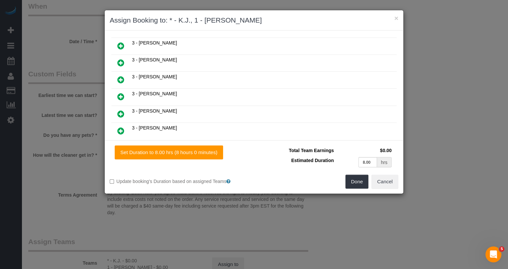
click at [122, 93] on icon at bounding box center [120, 97] width 7 height 8
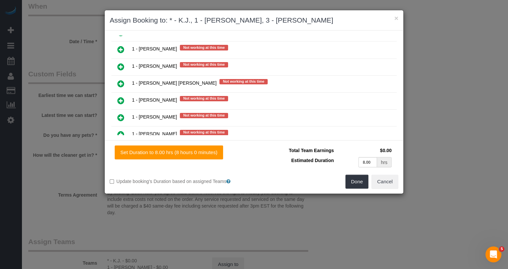
scroll to position [816, 0]
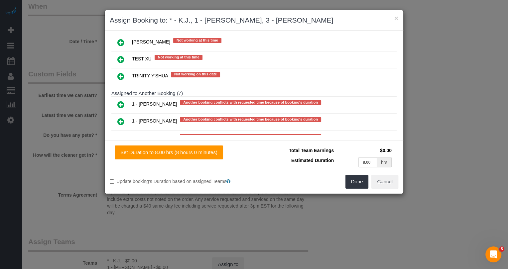
click at [119, 118] on icon at bounding box center [120, 122] width 7 height 8
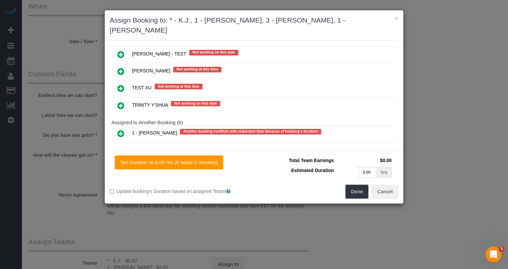
scroll to position [1345, 0]
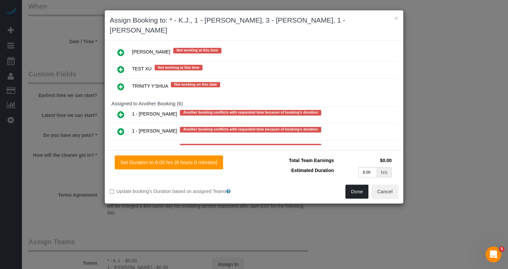
click at [362, 185] on button "Done" at bounding box center [356, 192] width 23 height 14
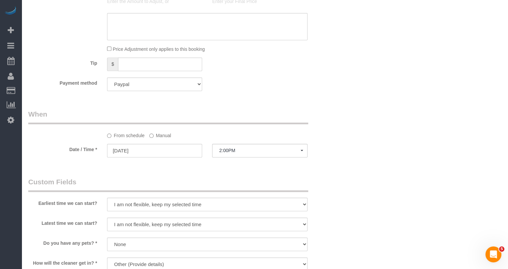
scroll to position [0, 0]
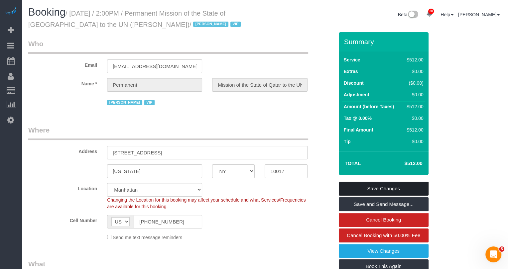
click at [376, 190] on link "Save Changes" at bounding box center [383, 189] width 90 height 14
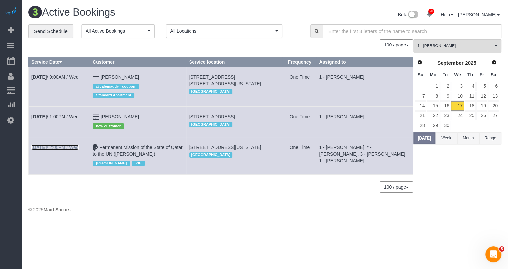
click at [79, 150] on link "Sep 17th / 2:00PM / Wed" at bounding box center [54, 147] width 47 height 5
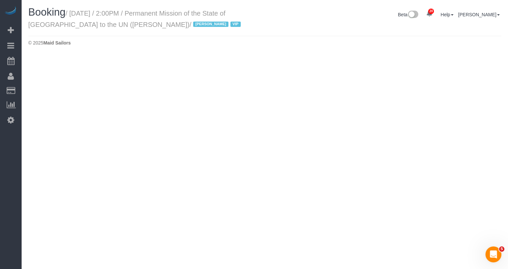
select select "NY"
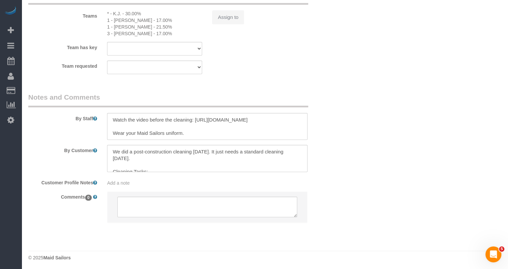
scroll to position [590, 0]
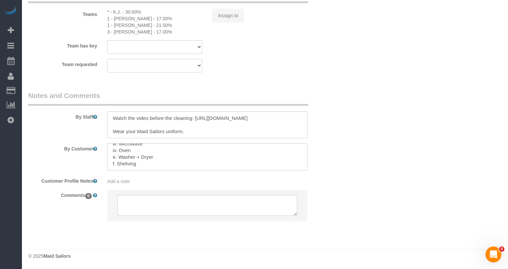
select select "object:4155"
select select "480"
select select "object:4161"
select select "spot43"
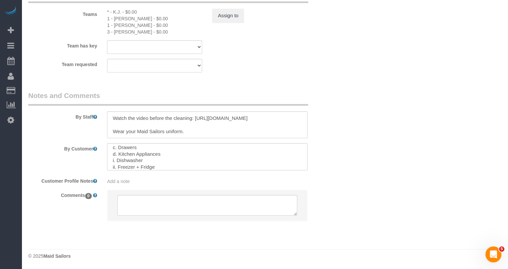
select select "number:89"
select select "number:90"
select select "number:15"
select select "number:7"
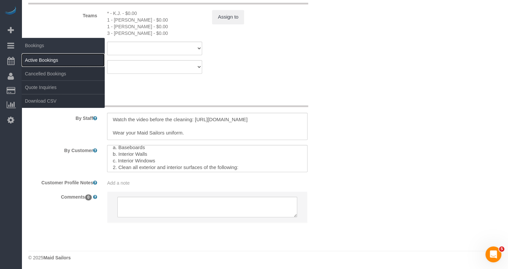
click at [39, 60] on link "Active Bookings" at bounding box center [63, 59] width 83 height 13
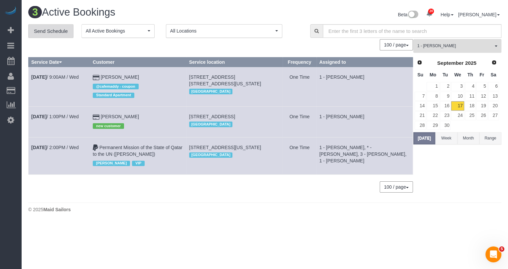
click at [68, 32] on link "Send Schedule" at bounding box center [50, 31] width 45 height 14
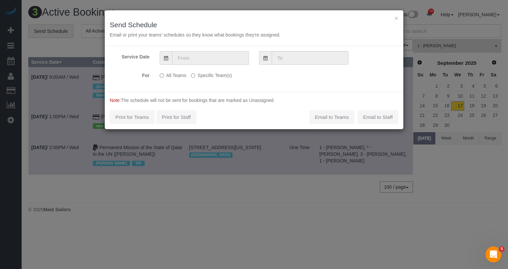
click at [231, 61] on input "text" at bounding box center [210, 58] width 77 height 14
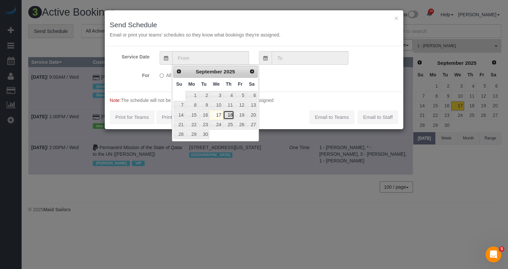
click at [233, 115] on link "18" at bounding box center [228, 115] width 11 height 9
type input "09/18/2025"
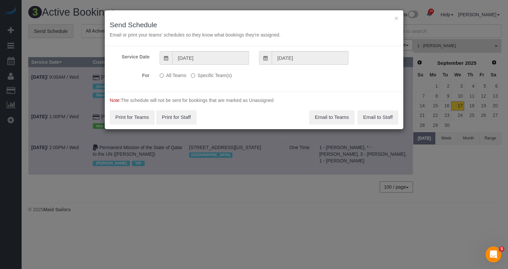
click at [225, 78] on label "Specific Team(s)" at bounding box center [211, 74] width 41 height 9
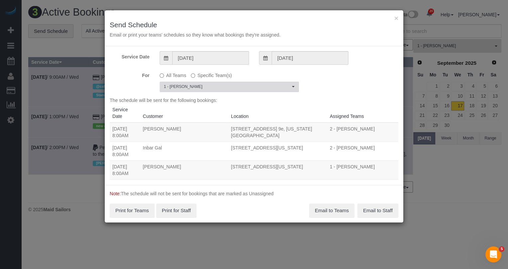
click at [223, 84] on span "1 - [PERSON_NAME]" at bounding box center [227, 87] width 126 height 6
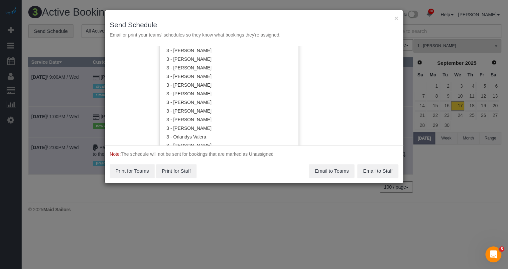
scroll to position [586, 0]
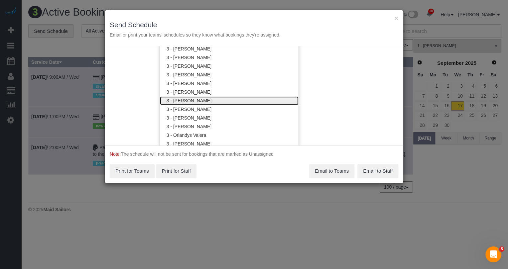
click at [215, 99] on link "3 - [PERSON_NAME]" at bounding box center [229, 100] width 139 height 9
click at [321, 81] on div "Service Date 09/18/2025 09/18/2025 For All Teams Specific Team(s) 1 - Ingrid Ma…" at bounding box center [254, 95] width 298 height 99
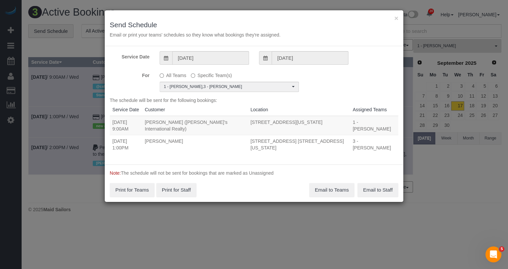
scroll to position [0, 0]
click at [221, 60] on input "09/18/2025" at bounding box center [210, 58] width 77 height 14
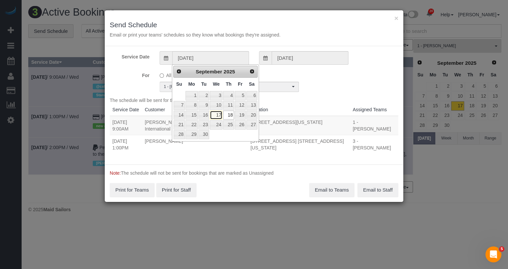
click at [220, 111] on link "17" at bounding box center [216, 115] width 13 height 9
type input "09/17/2025"
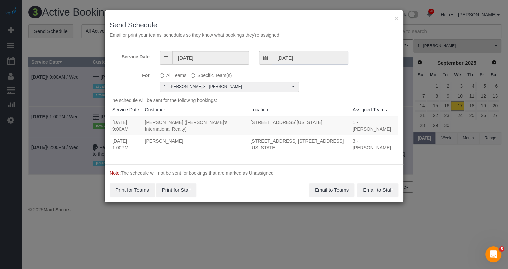
click at [295, 57] on input "09/18/2025" at bounding box center [309, 58] width 77 height 14
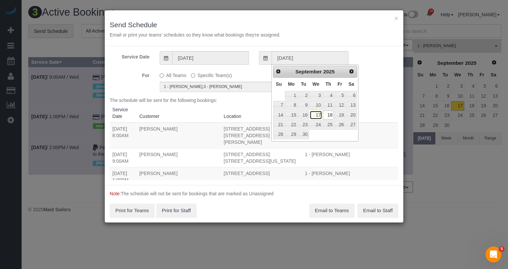
click at [315, 115] on link "17" at bounding box center [315, 115] width 13 height 9
type input "09/17/2025"
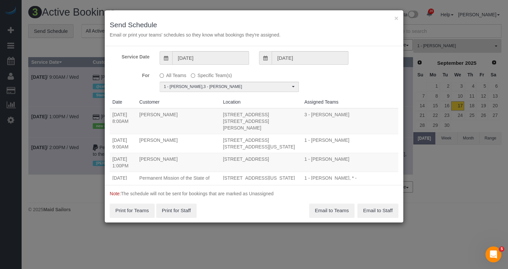
scroll to position [17, 0]
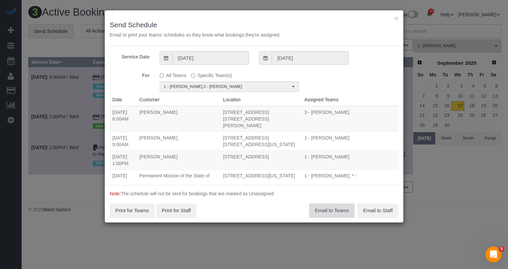
click at [331, 207] on button "Email to Teams" at bounding box center [331, 211] width 45 height 14
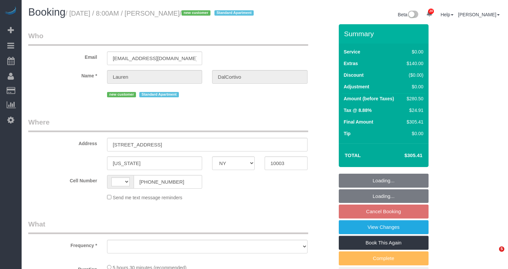
select select "NY"
select select "string:[GEOGRAPHIC_DATA]"
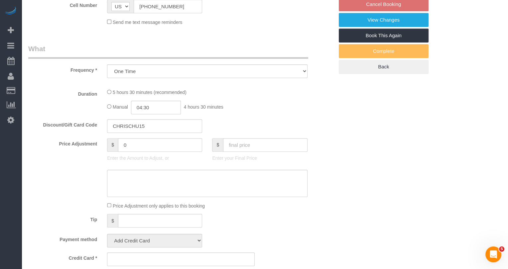
scroll to position [236, 0]
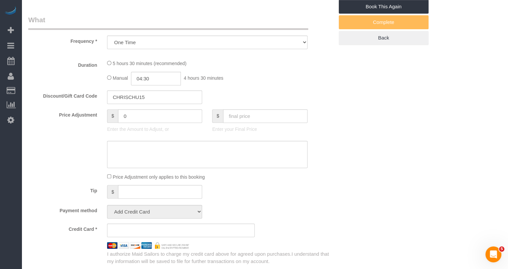
select select "object:804"
select select "string:stripe-pm_1S6wU84VGloSiKo7ZpRxZV6h"
select select "1"
select select "2"
select select "spot1"
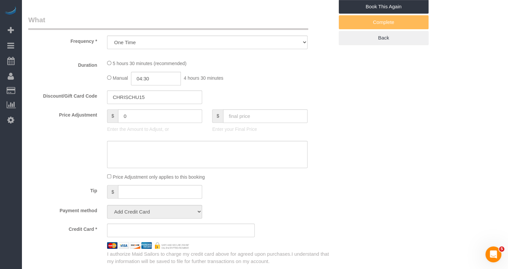
select select "number:56"
select select "number:90"
select select "number:15"
select select "number:5"
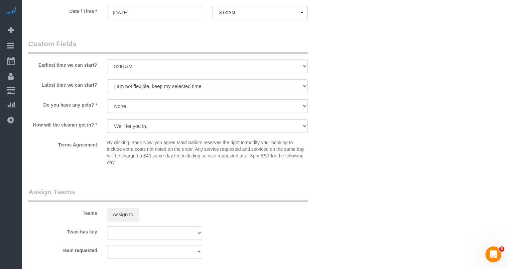
scroll to position [717, 0]
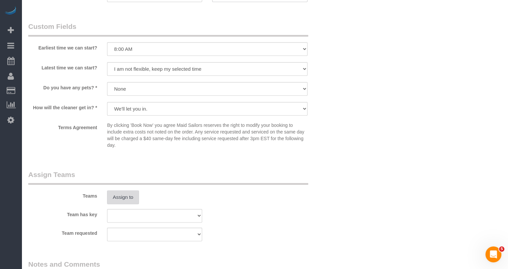
click at [129, 204] on button "Assign to" at bounding box center [123, 197] width 32 height 14
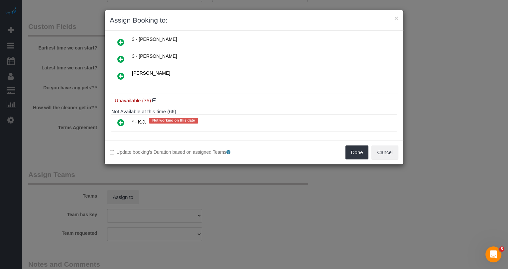
scroll to position [184, 0]
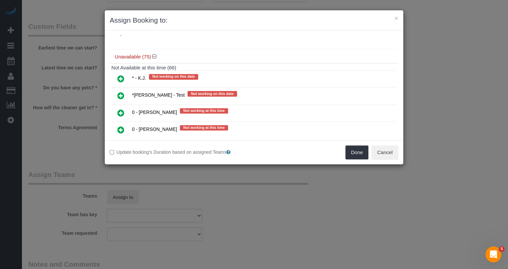
click at [118, 72] on link at bounding box center [121, 78] width 16 height 13
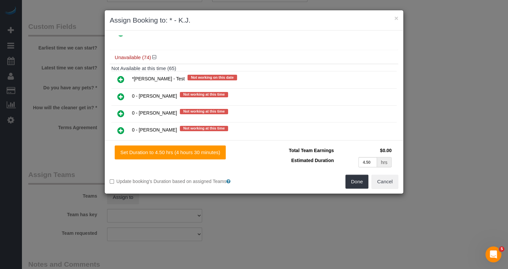
scroll to position [0, 0]
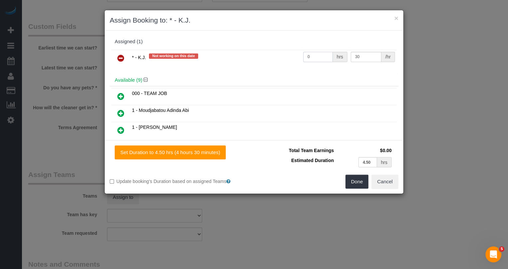
click at [321, 55] on input "0" at bounding box center [318, 57] width 30 height 10
type input "4.5"
click at [366, 177] on button "Done" at bounding box center [356, 182] width 23 height 14
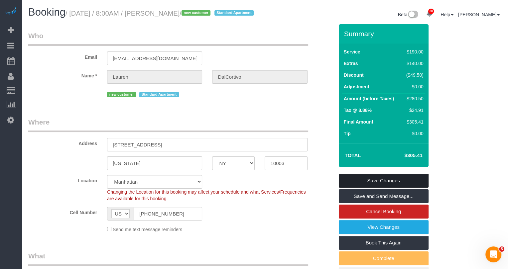
click at [377, 188] on link "Save Changes" at bounding box center [383, 181] width 90 height 14
